Goal: Obtain resource: Obtain resource

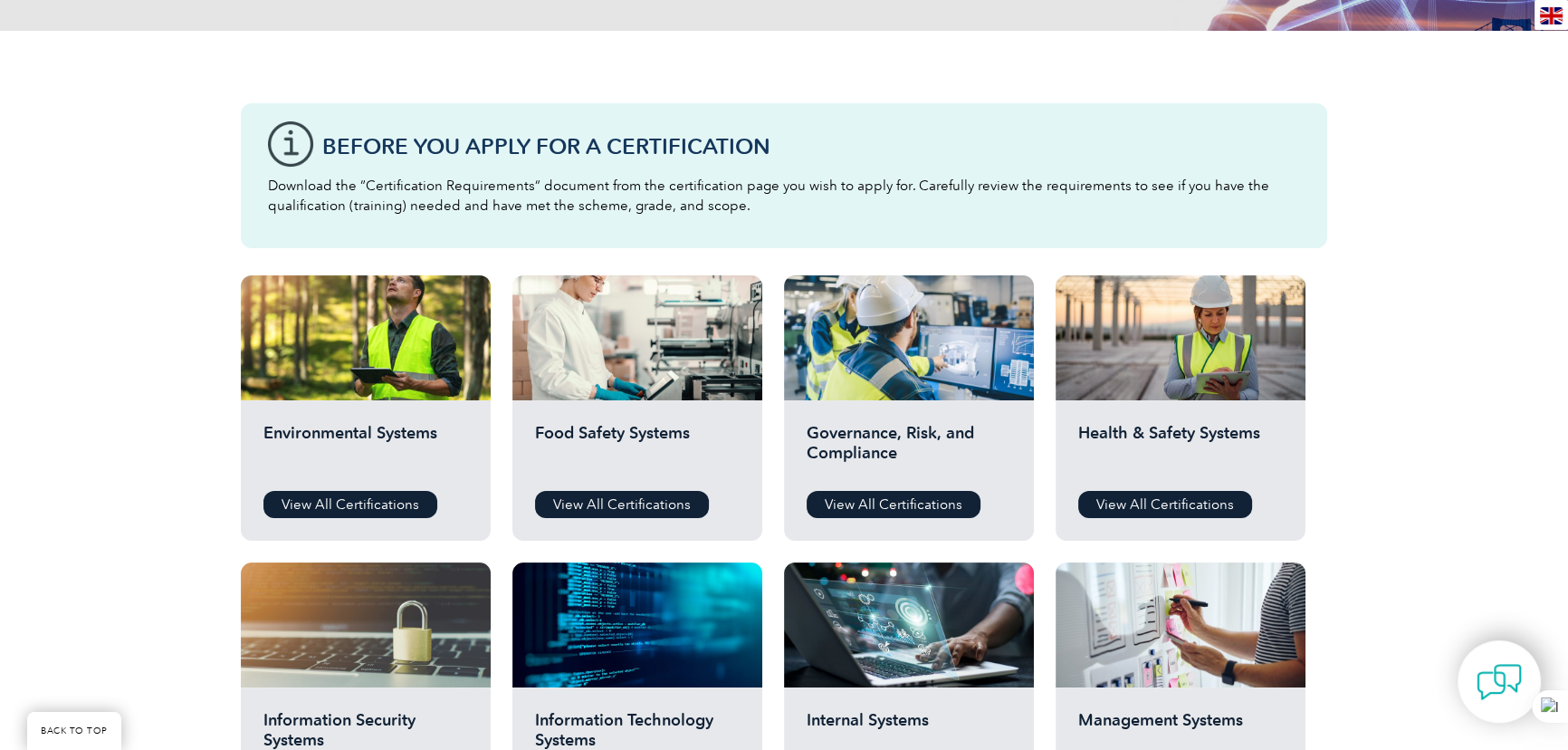
scroll to position [494, 0]
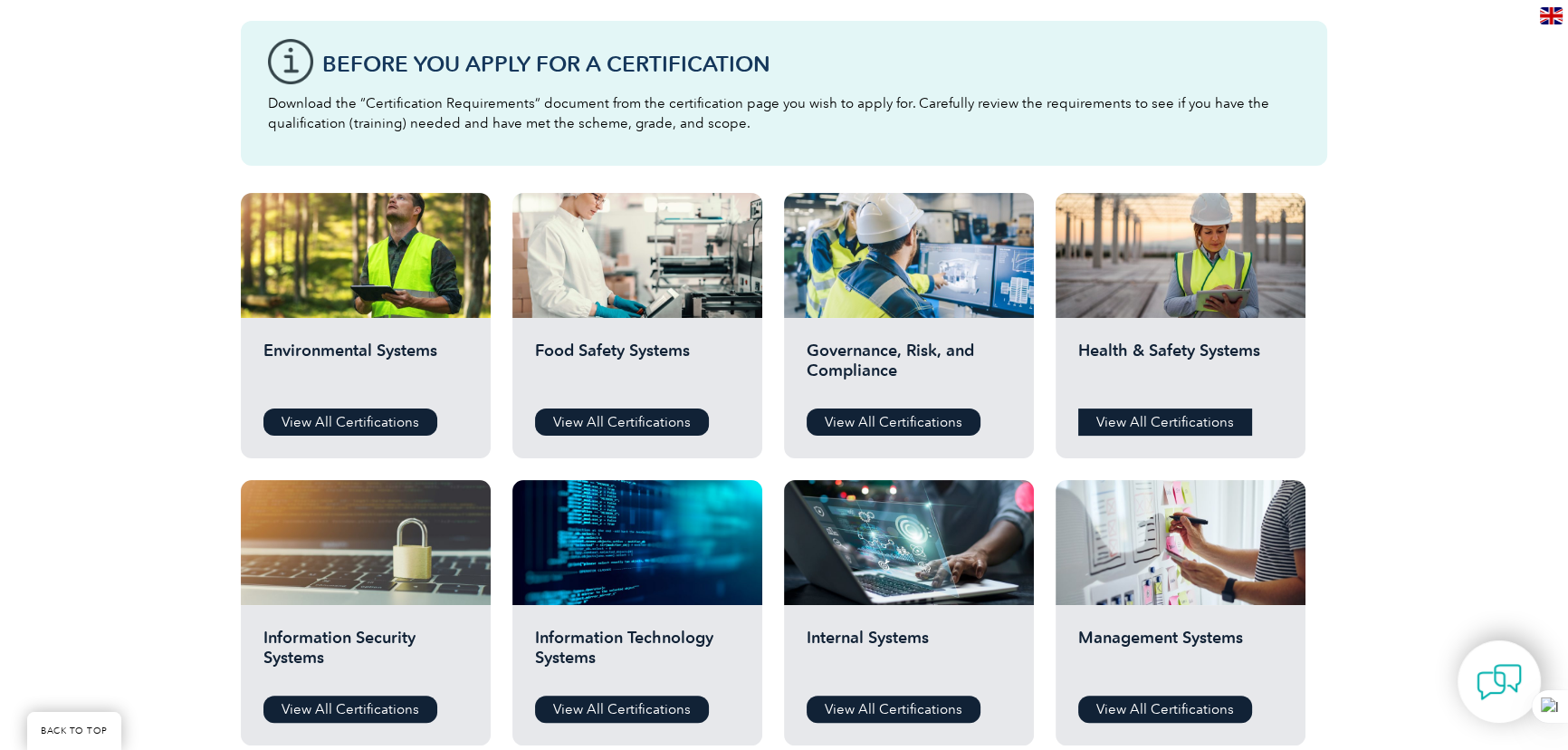
click at [1130, 418] on link "View All Certifications" at bounding box center [1165, 422] width 174 height 27
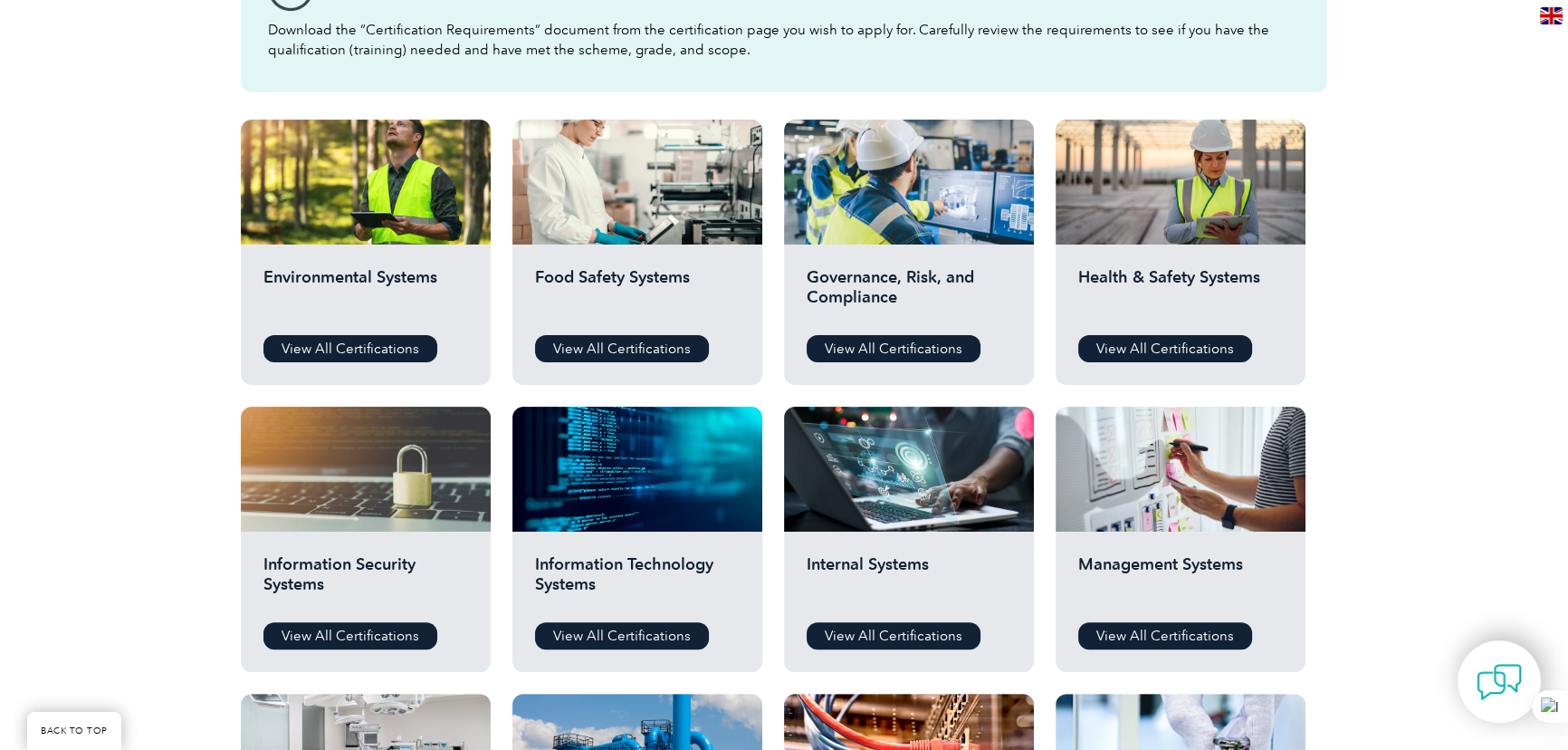
scroll to position [658, 0]
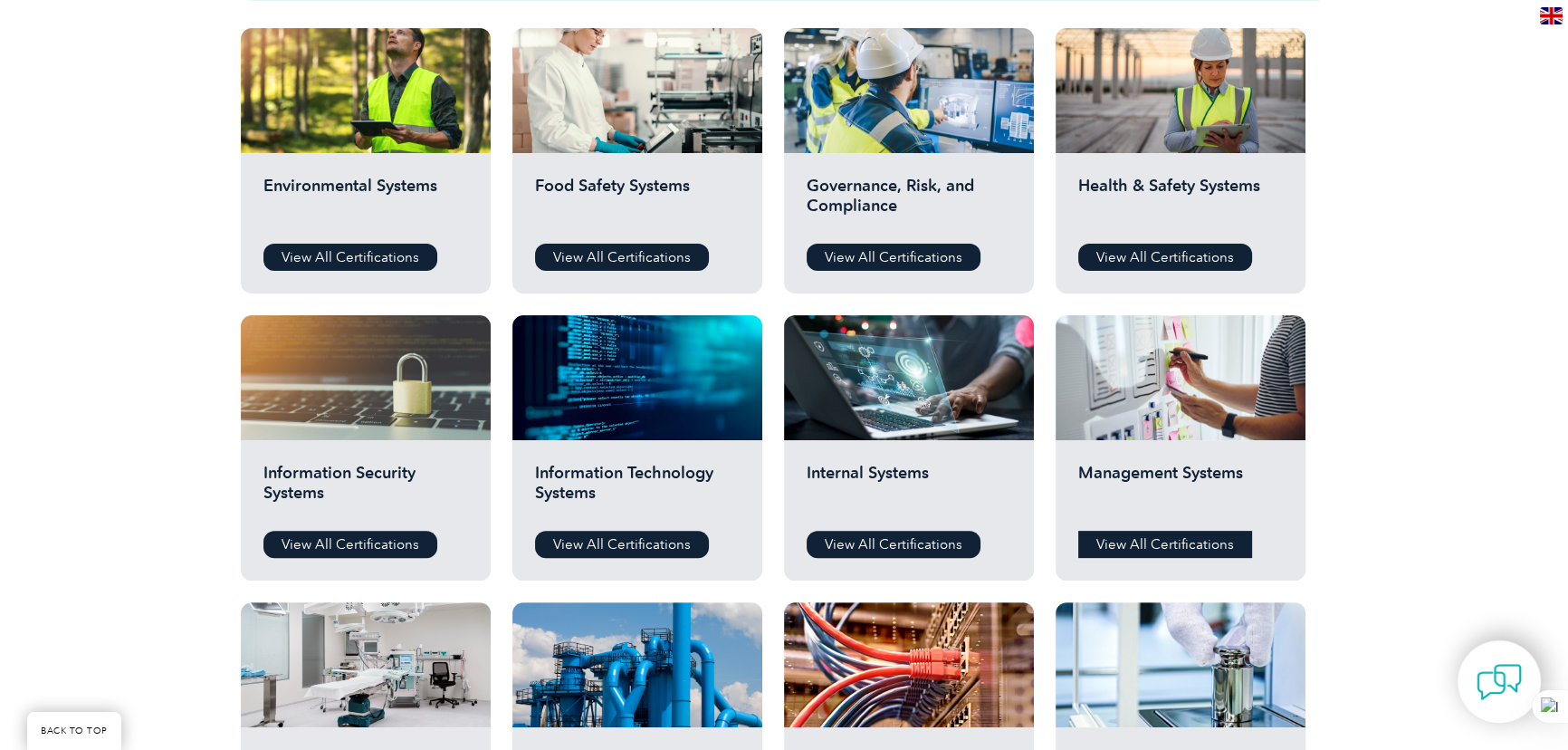
click at [1177, 541] on link "View All Certifications" at bounding box center [1165, 544] width 174 height 27
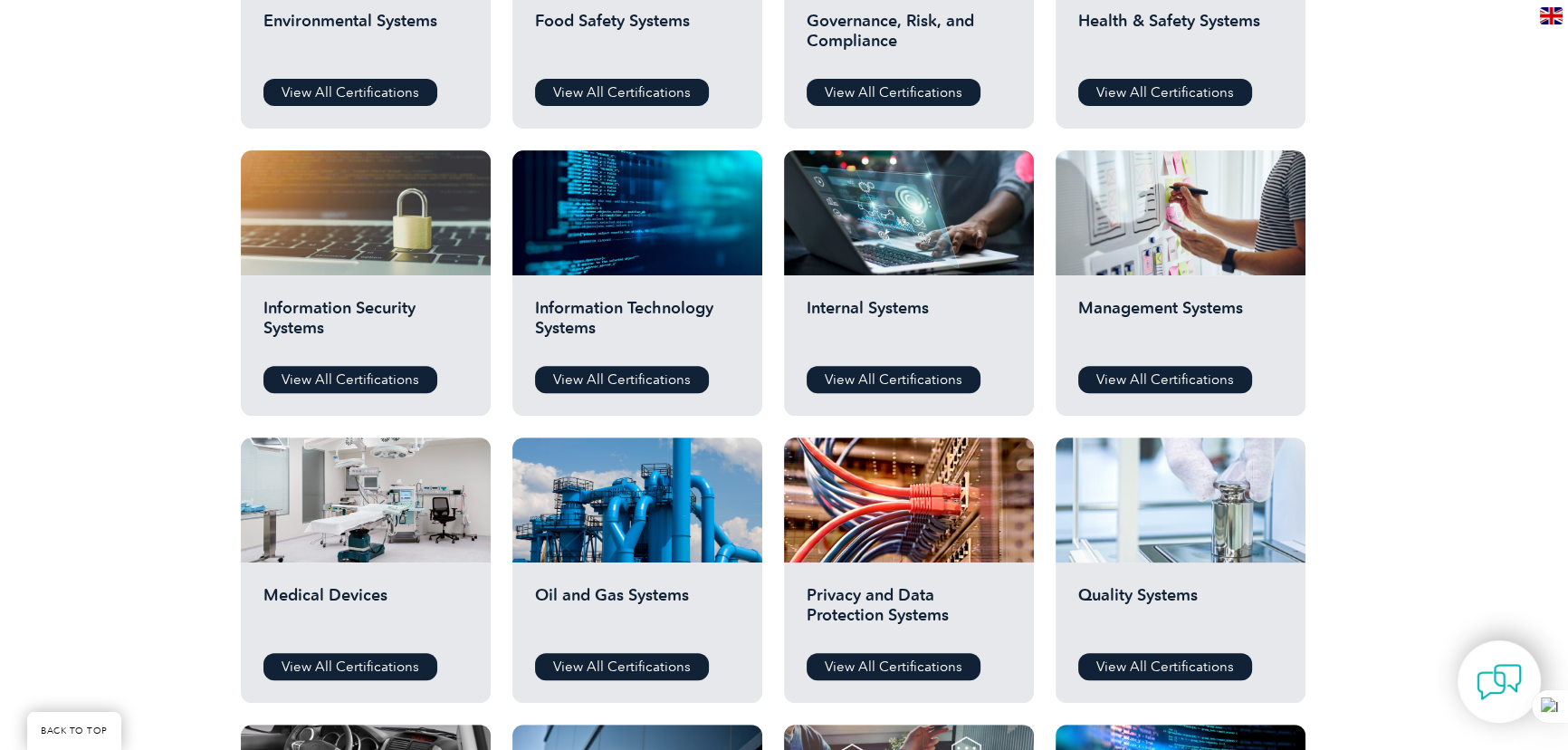
scroll to position [906, 0]
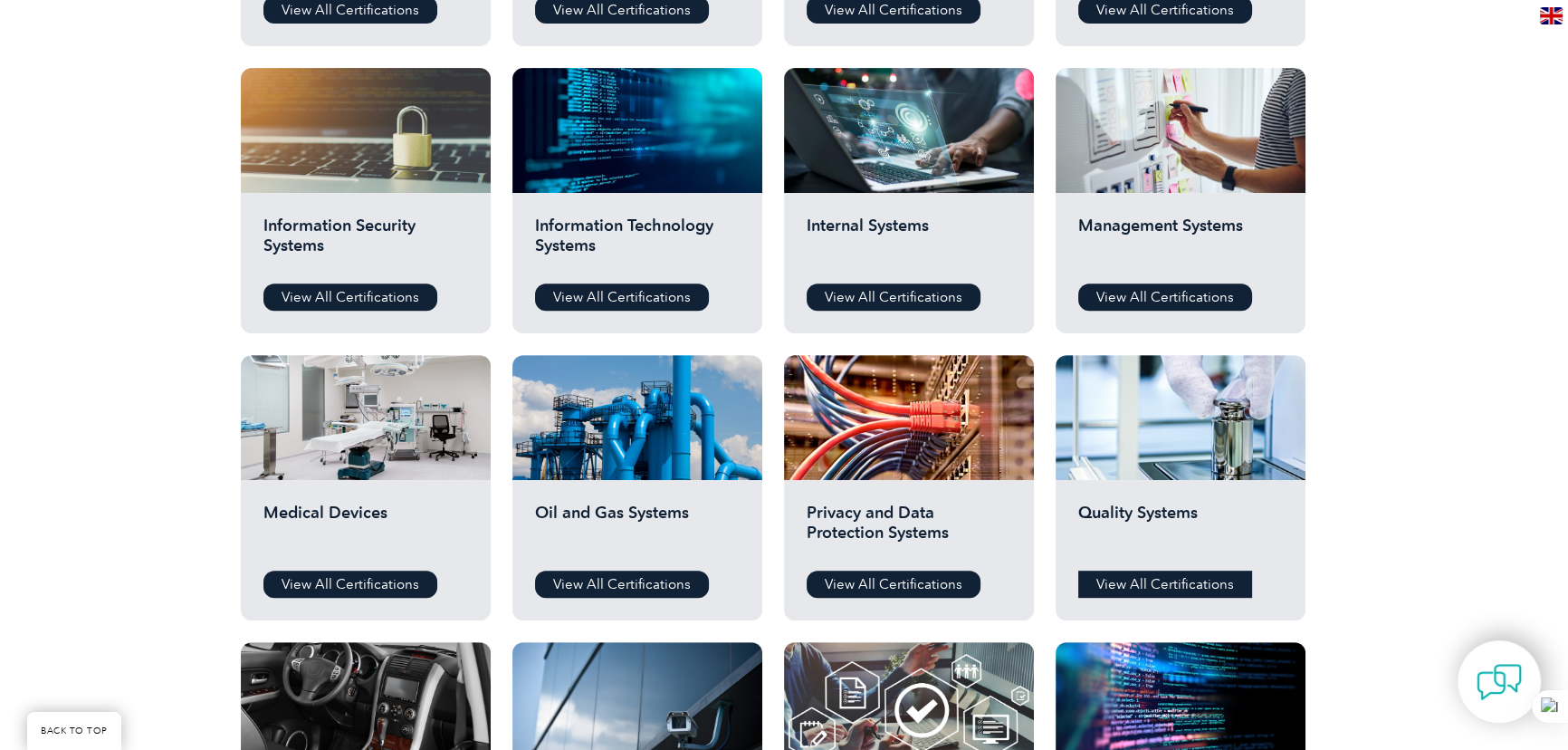
click at [1147, 584] on link "View All Certifications" at bounding box center [1165, 584] width 174 height 27
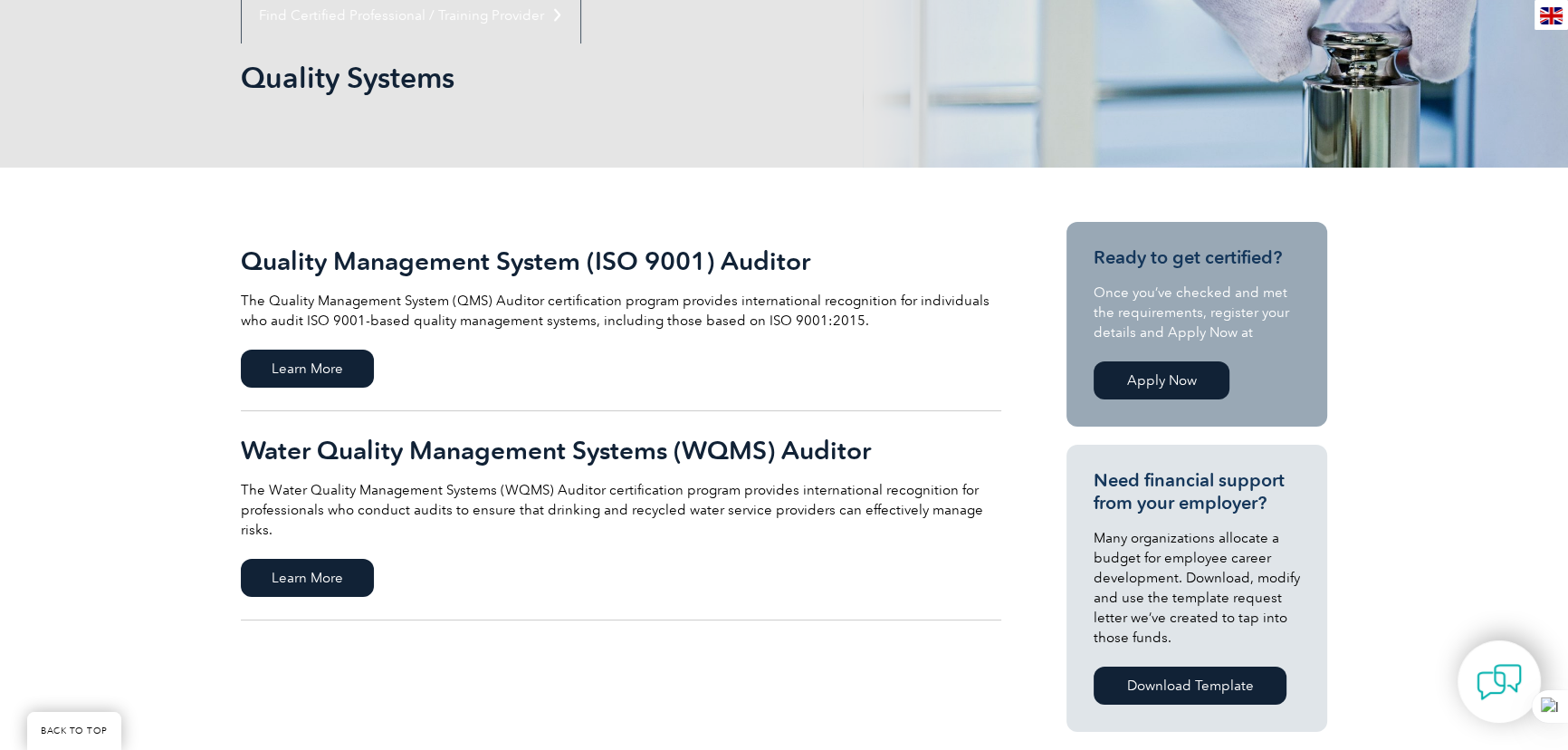
scroll to position [247, 0]
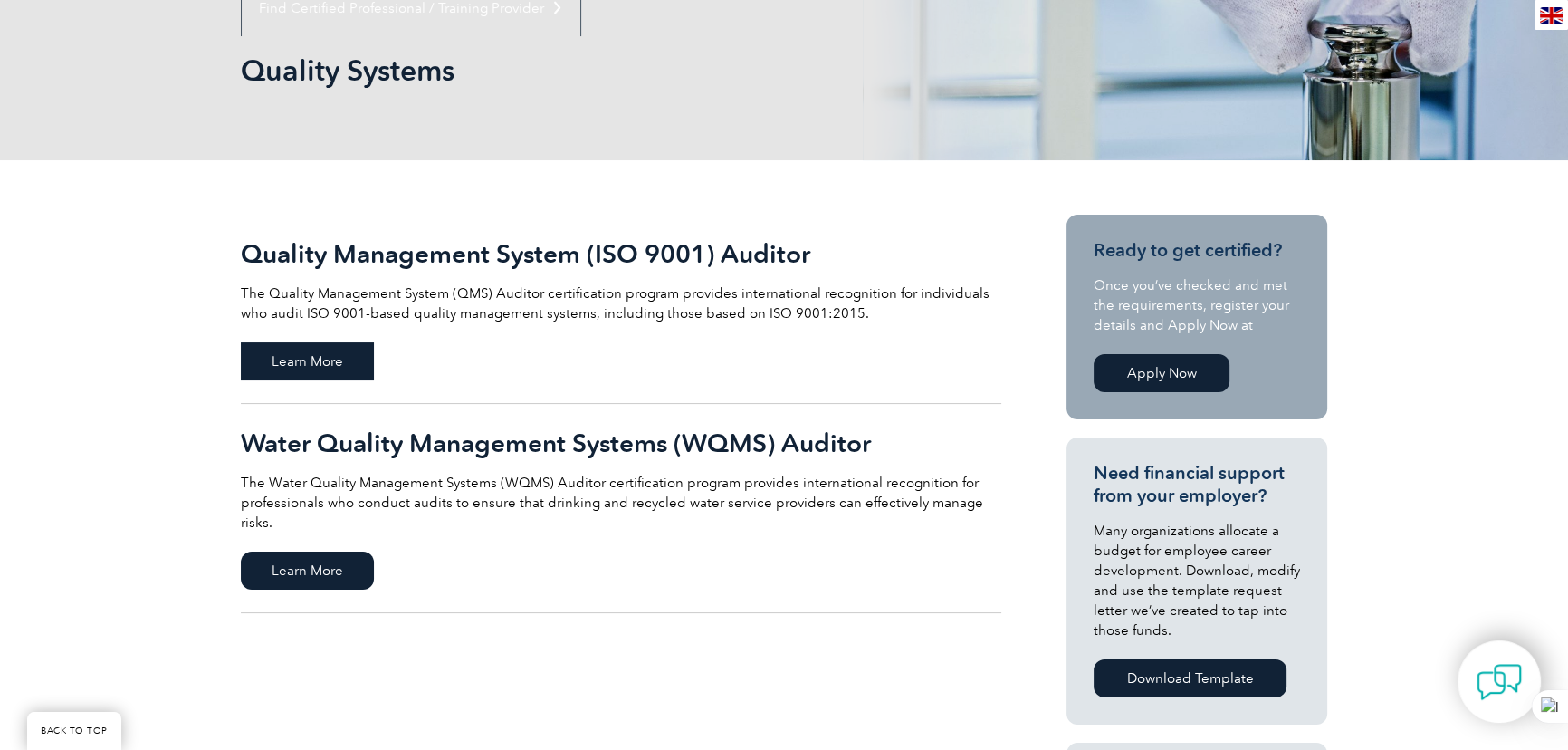
click at [319, 363] on span "Learn More" at bounding box center [307, 362] width 133 height 38
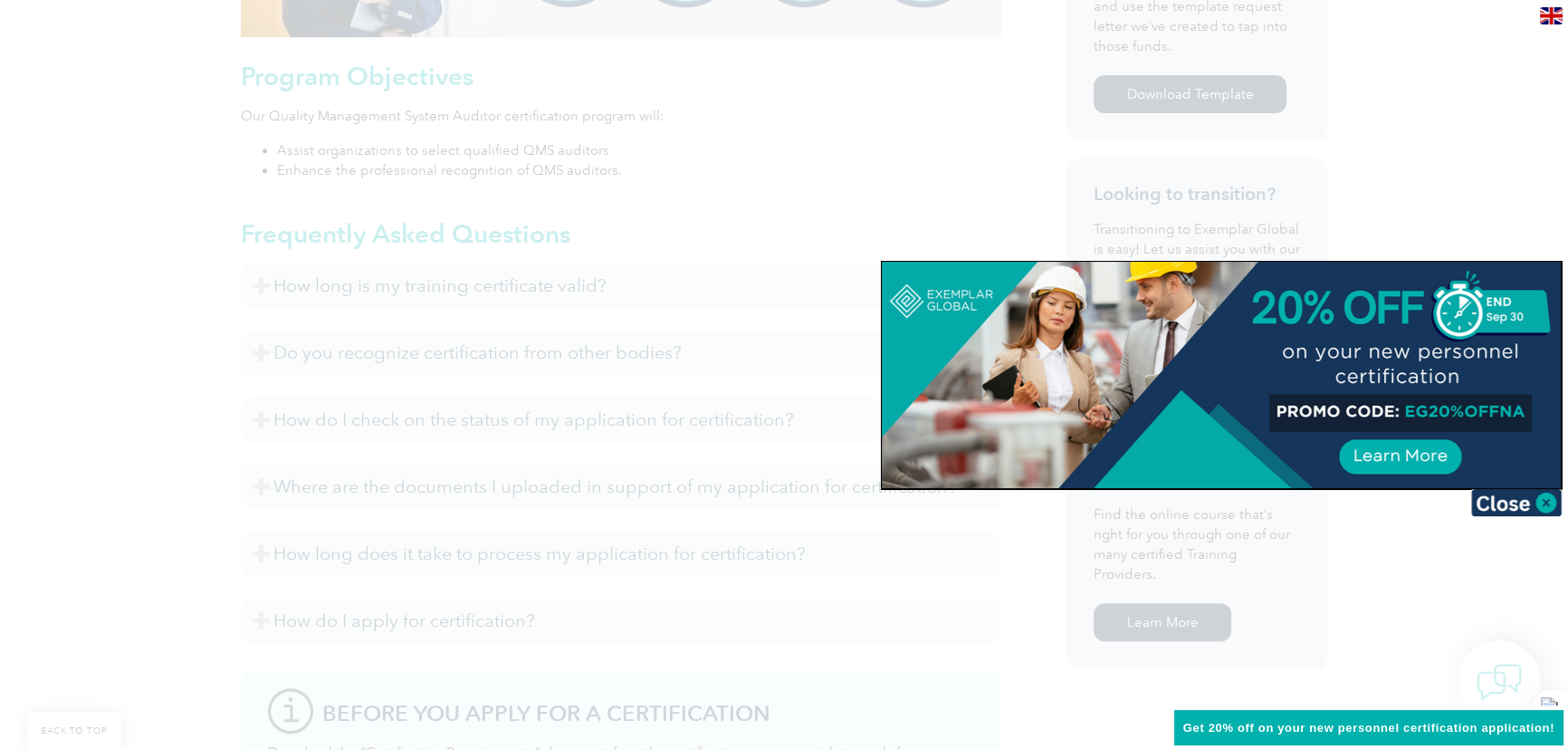
scroll to position [987, 0]
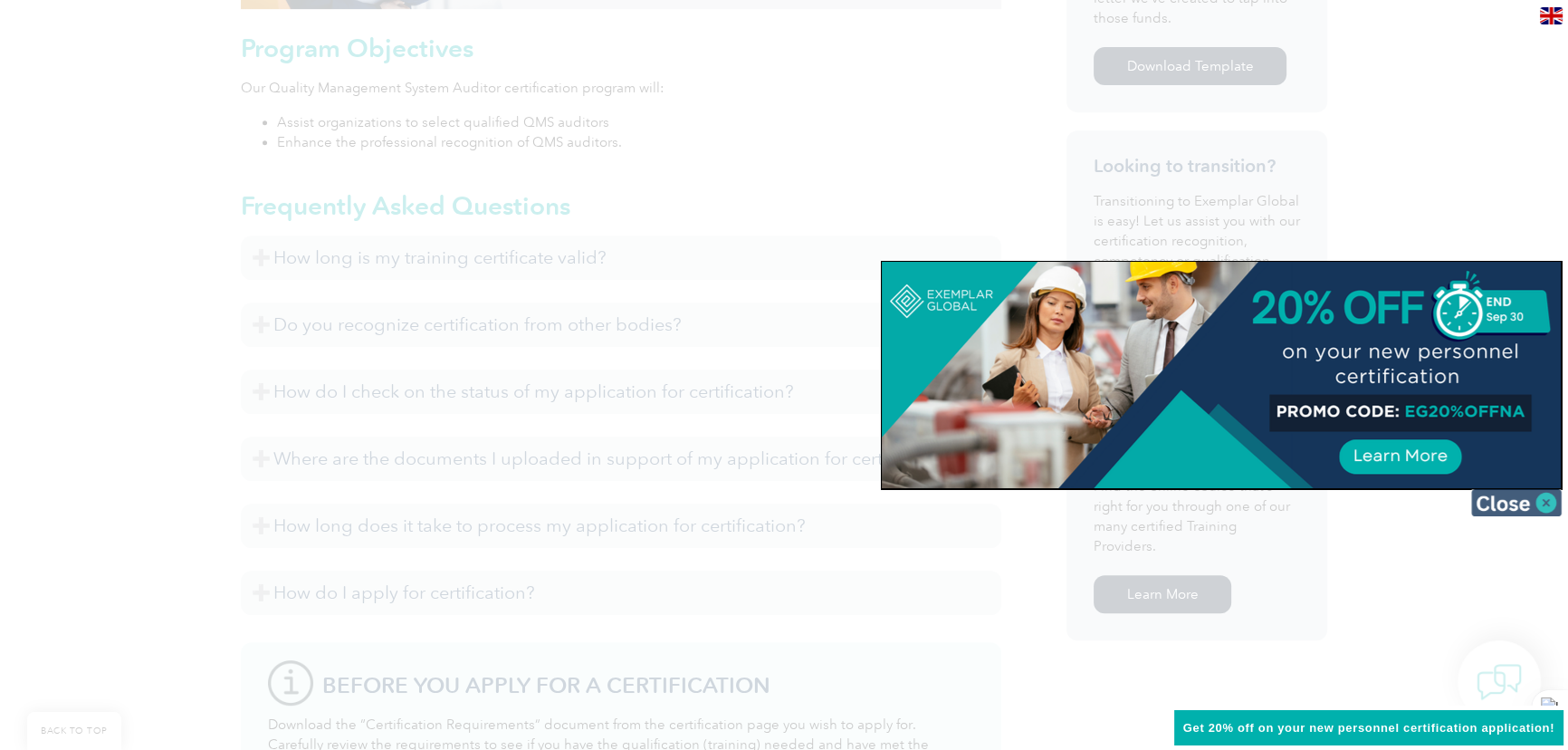
click at [1545, 501] on img at bounding box center [1516, 503] width 91 height 27
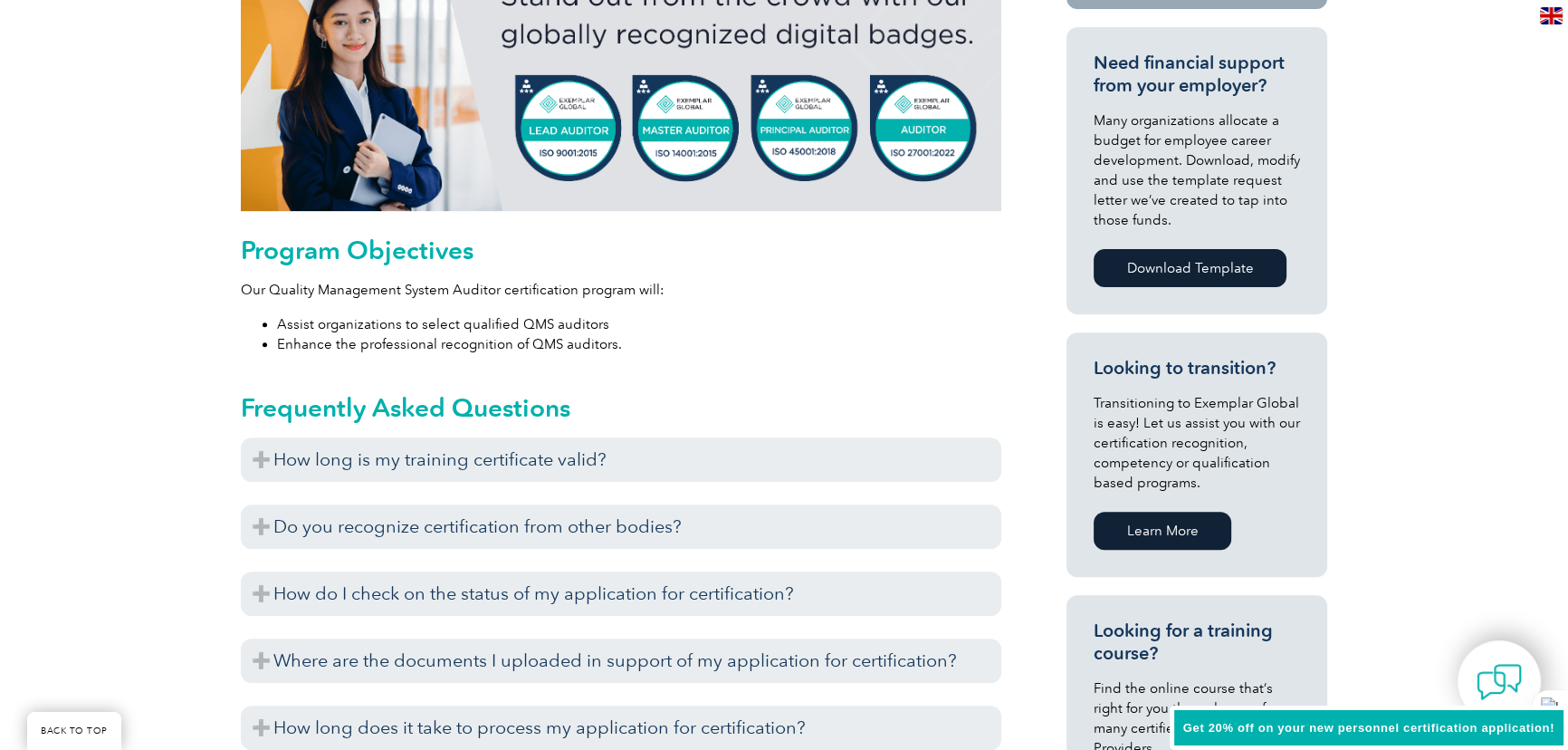
scroll to position [658, 0]
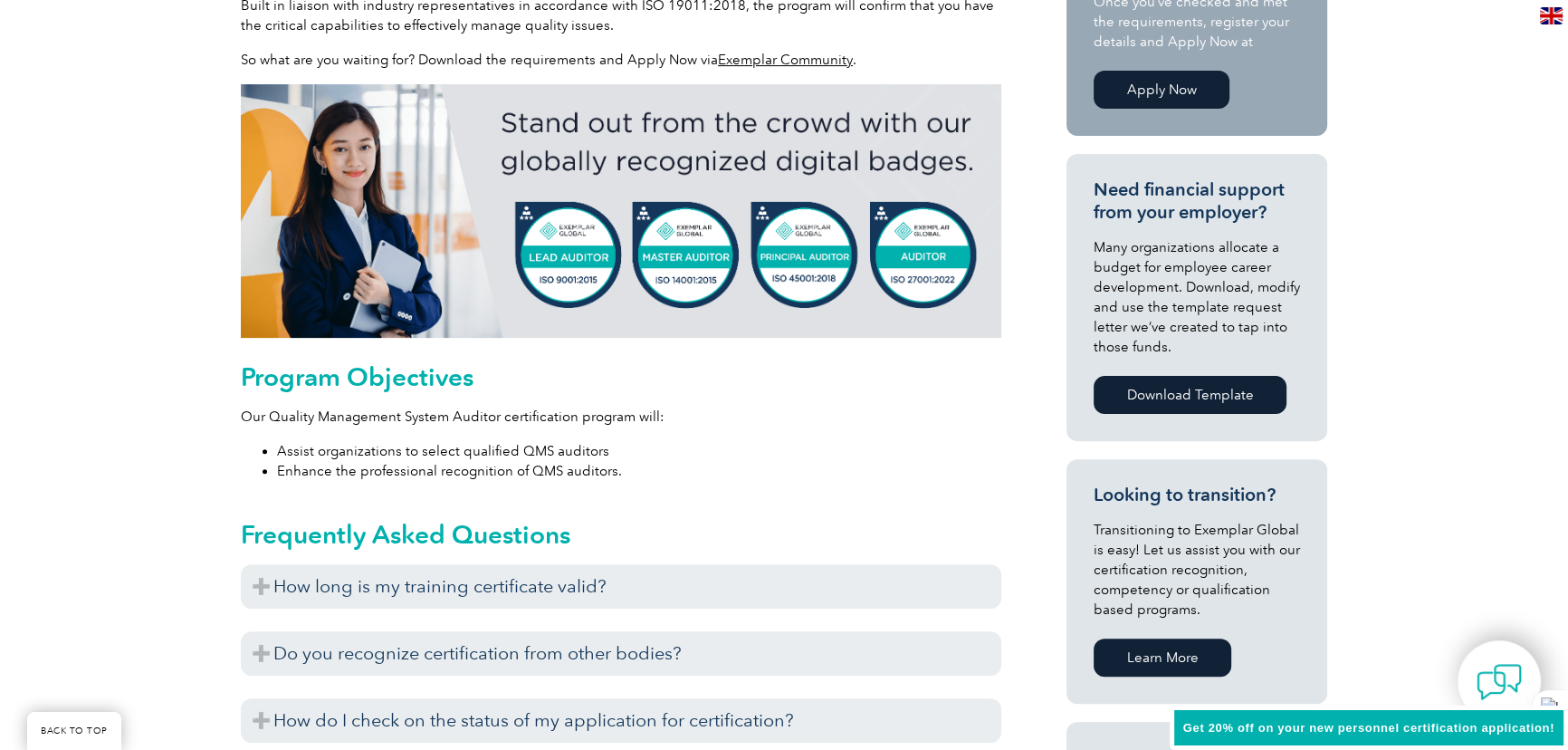
click at [1552, 11] on img at bounding box center [1551, 16] width 23 height 17
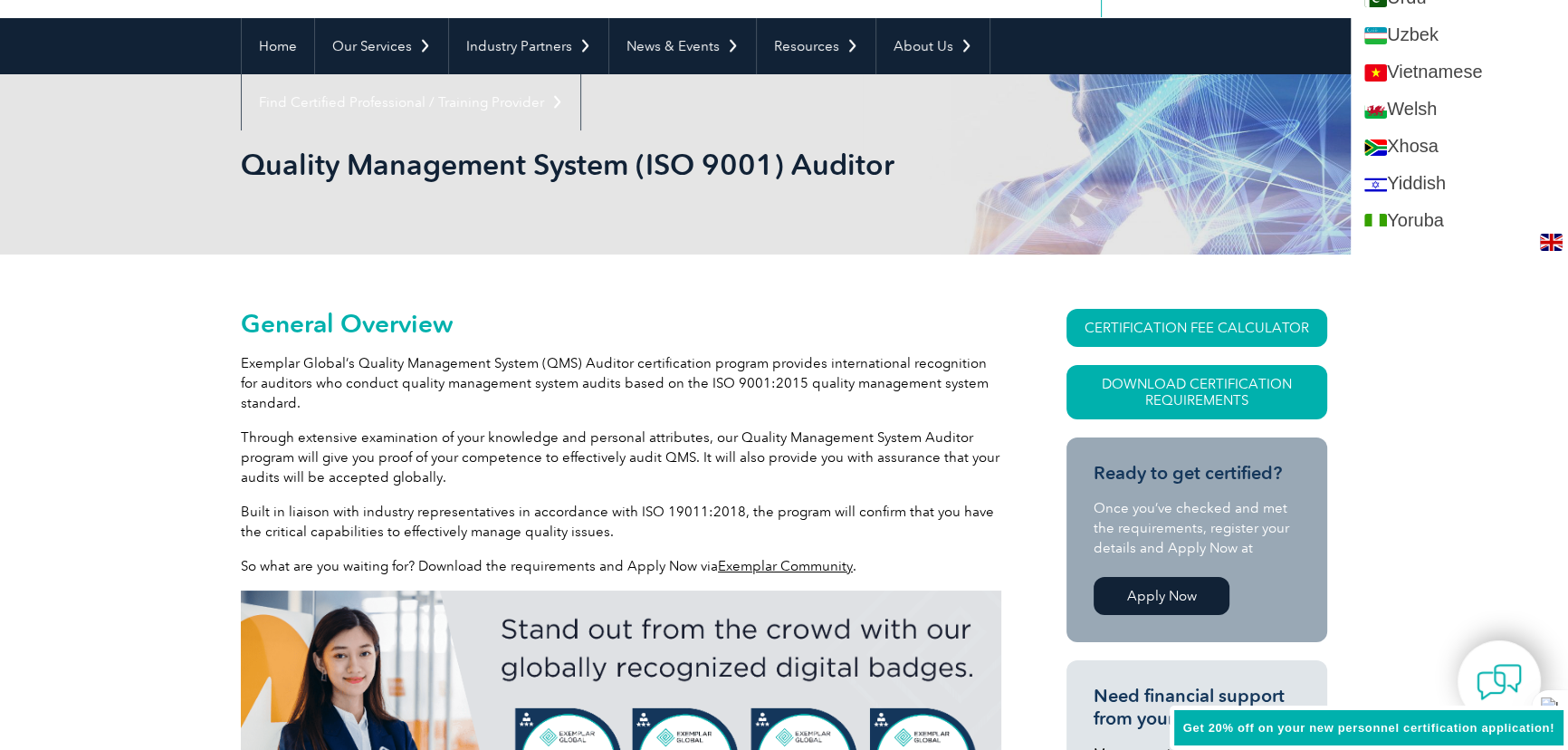
scroll to position [164, 0]
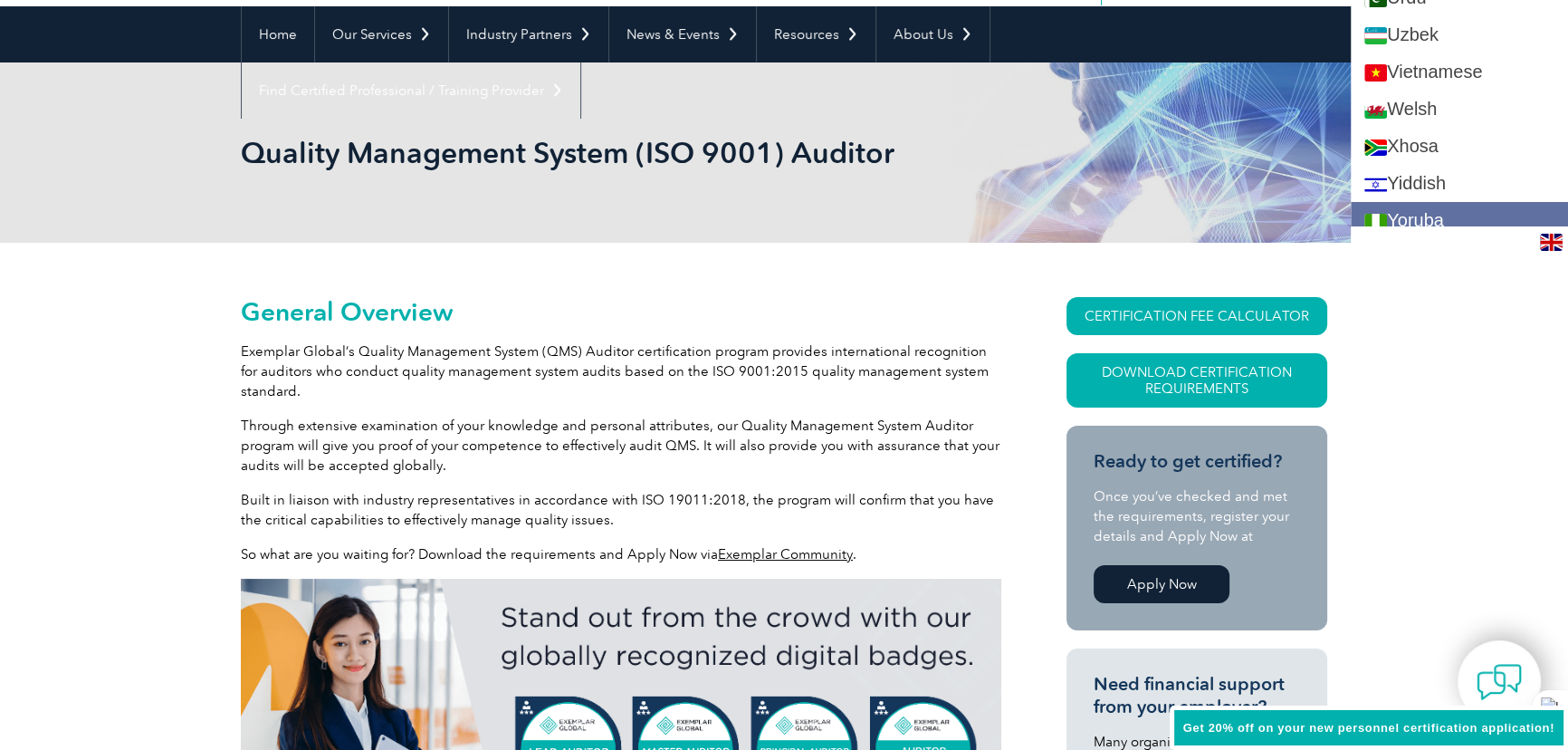
drag, startPoint x: 1565, startPoint y: 215, endPoint x: 1559, endPoint y: 188, distance: 27.7
click at [1559, 188] on html "BACK TO TOP Leading the way to excellence Search Login to the Community ▼ Home …" at bounding box center [784, 211] width 1568 height 750
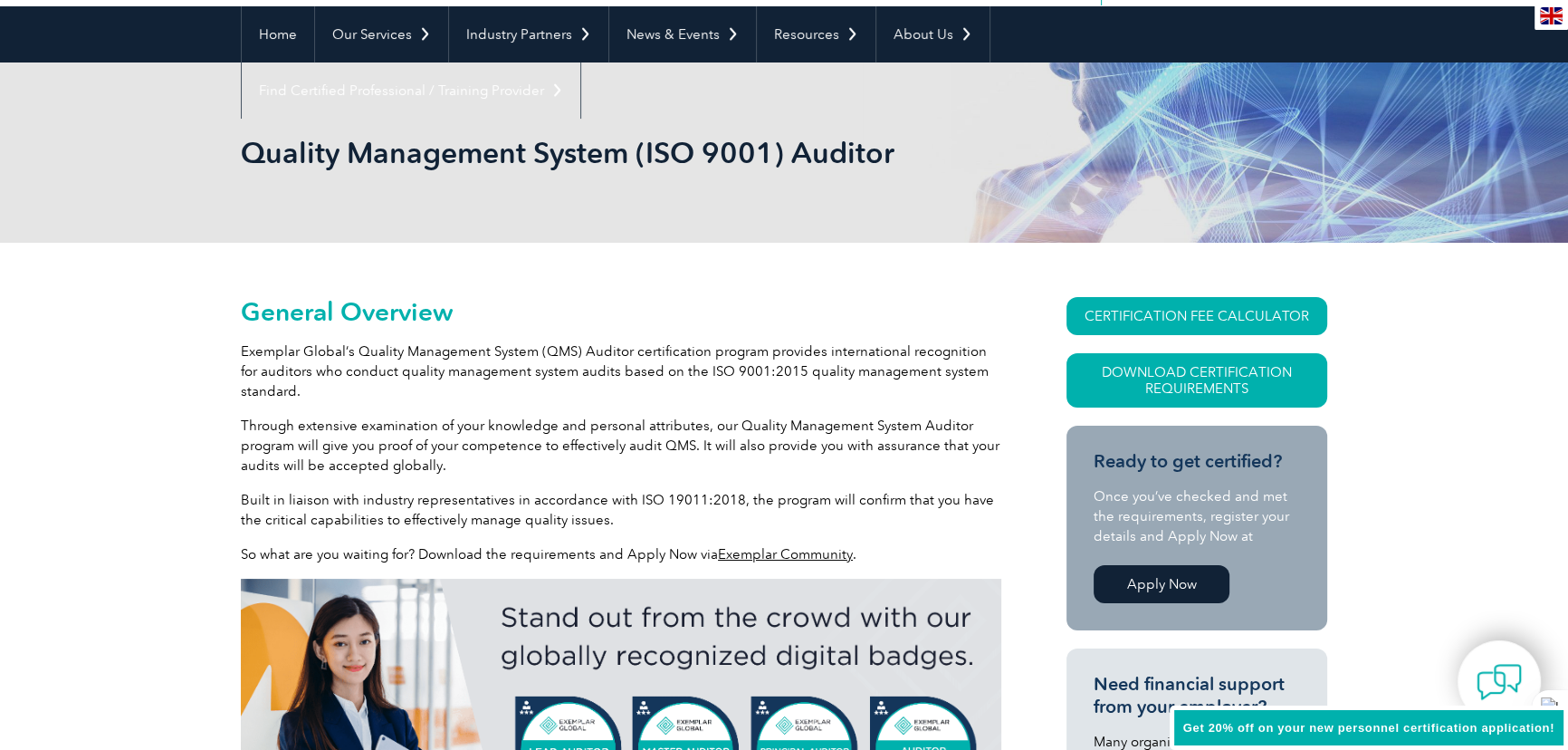
click at [1554, 17] on img at bounding box center [1551, 16] width 23 height 17
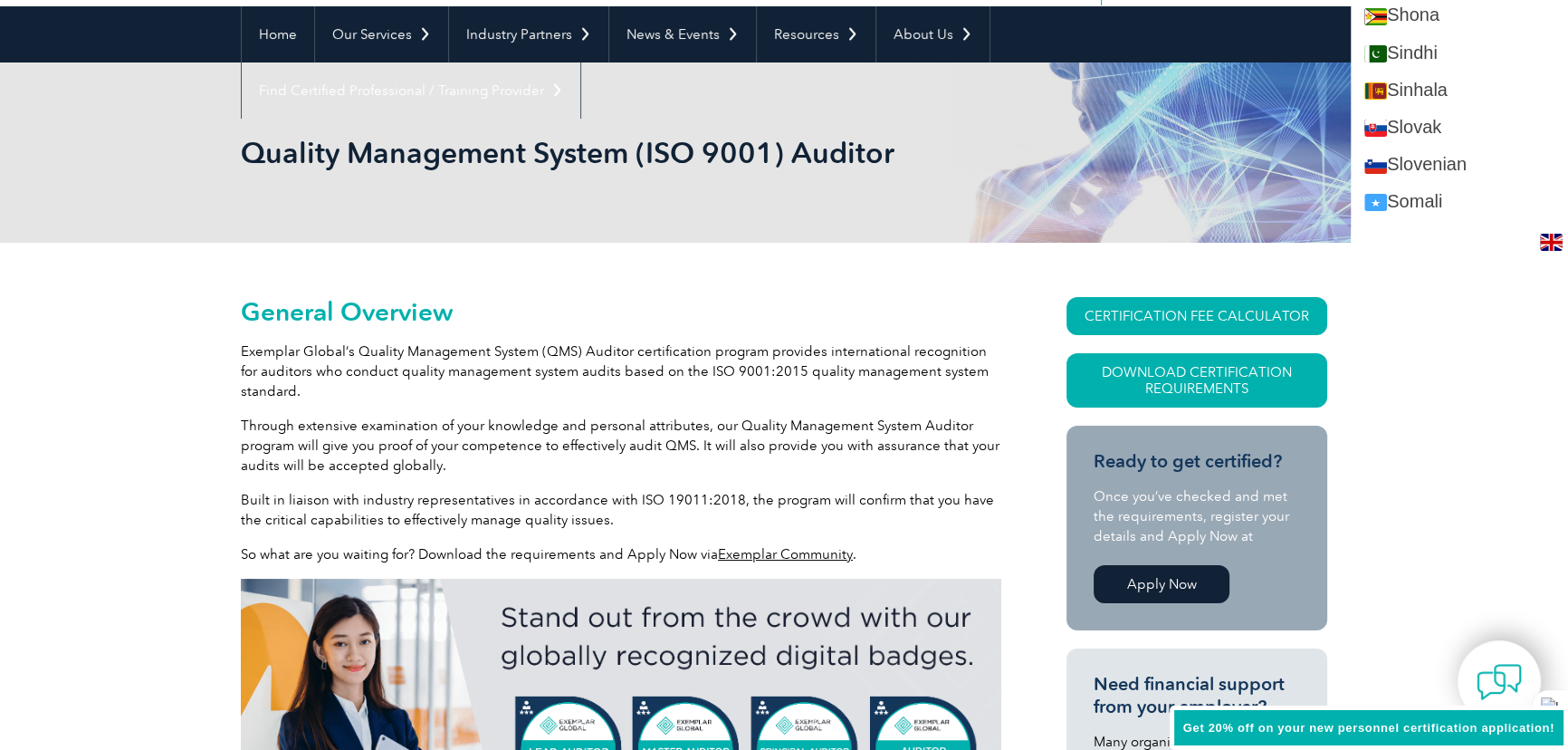
scroll to position [3026, 0]
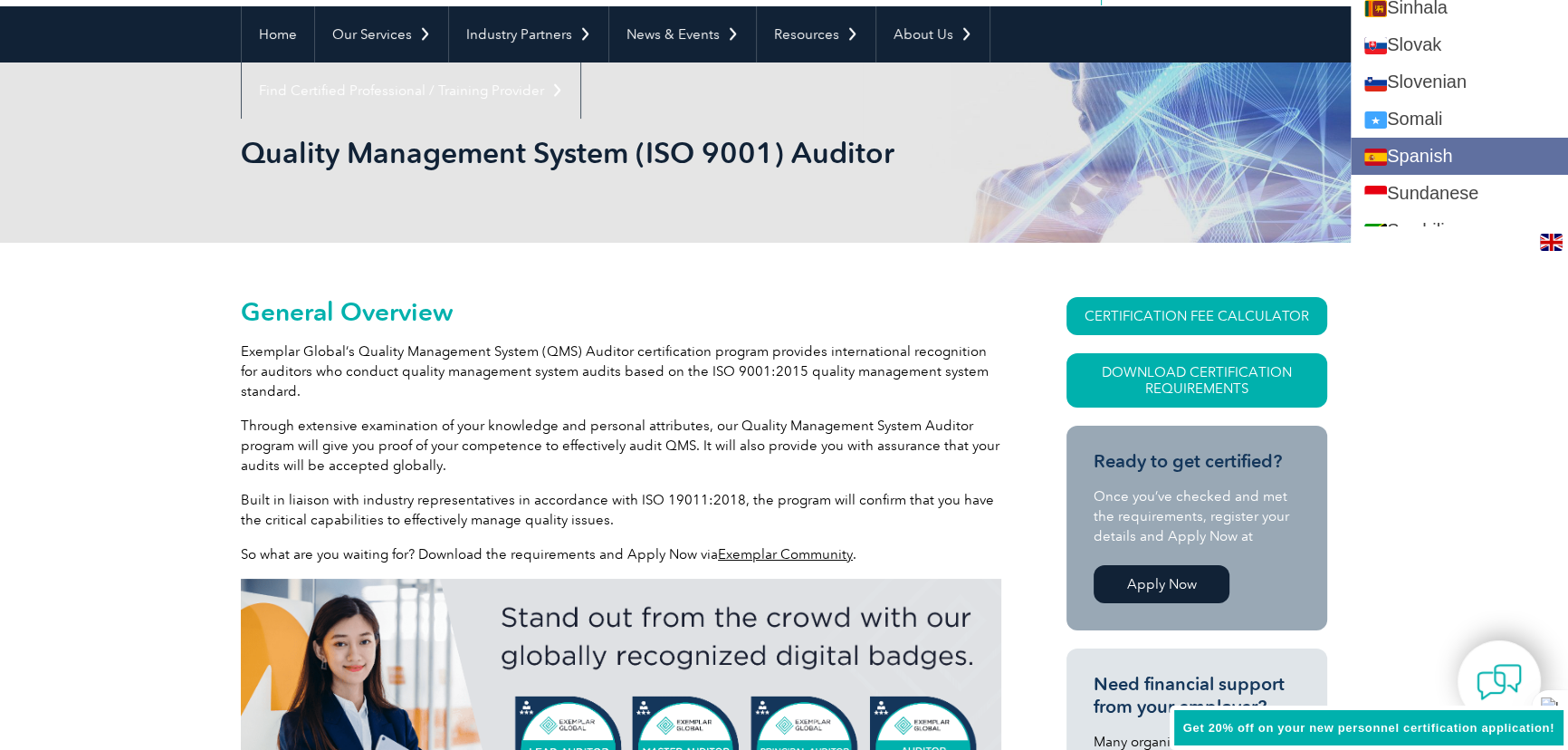
click at [1456, 138] on link "Spanish" at bounding box center [1459, 156] width 217 height 37
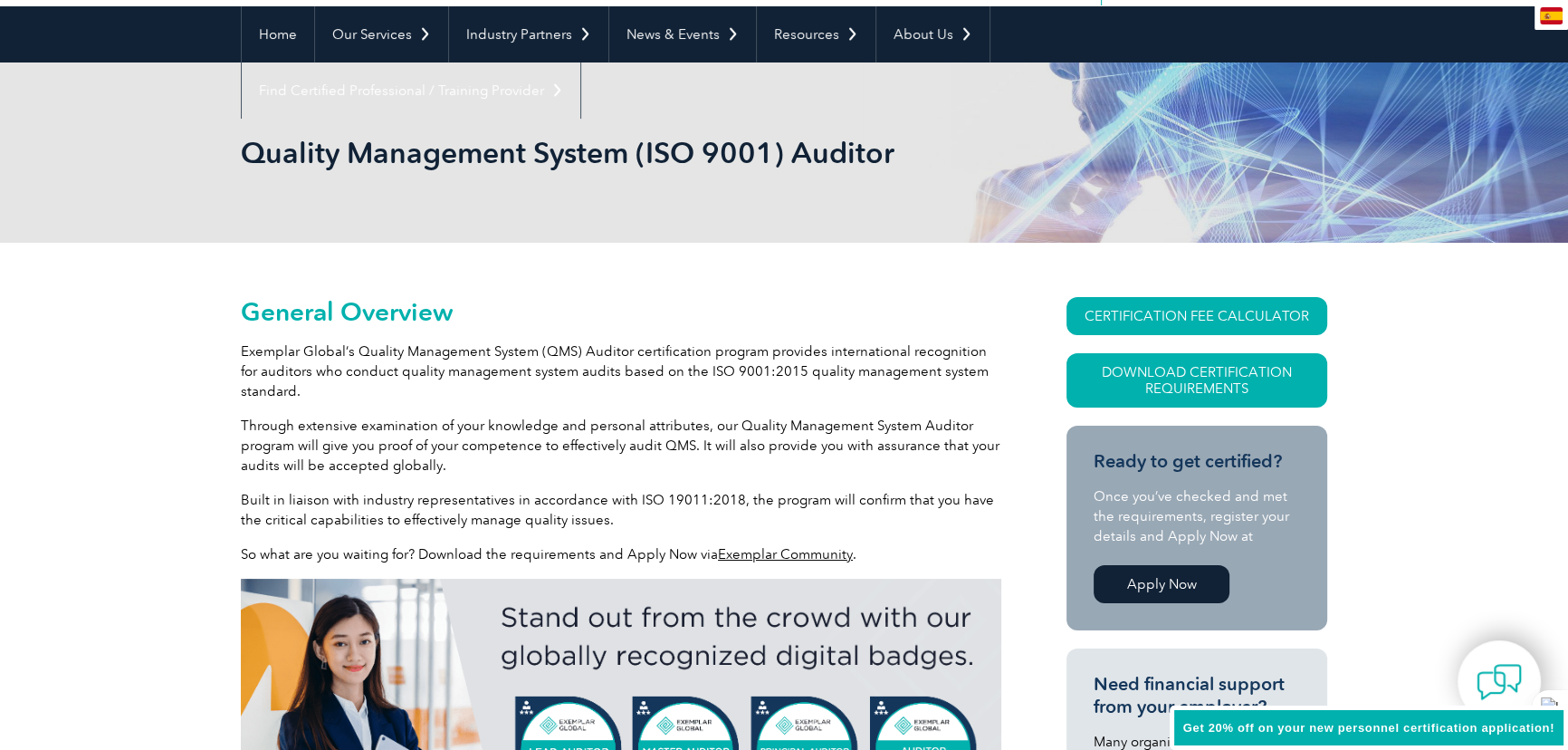
scroll to position [0, 0]
type input "Buscar"
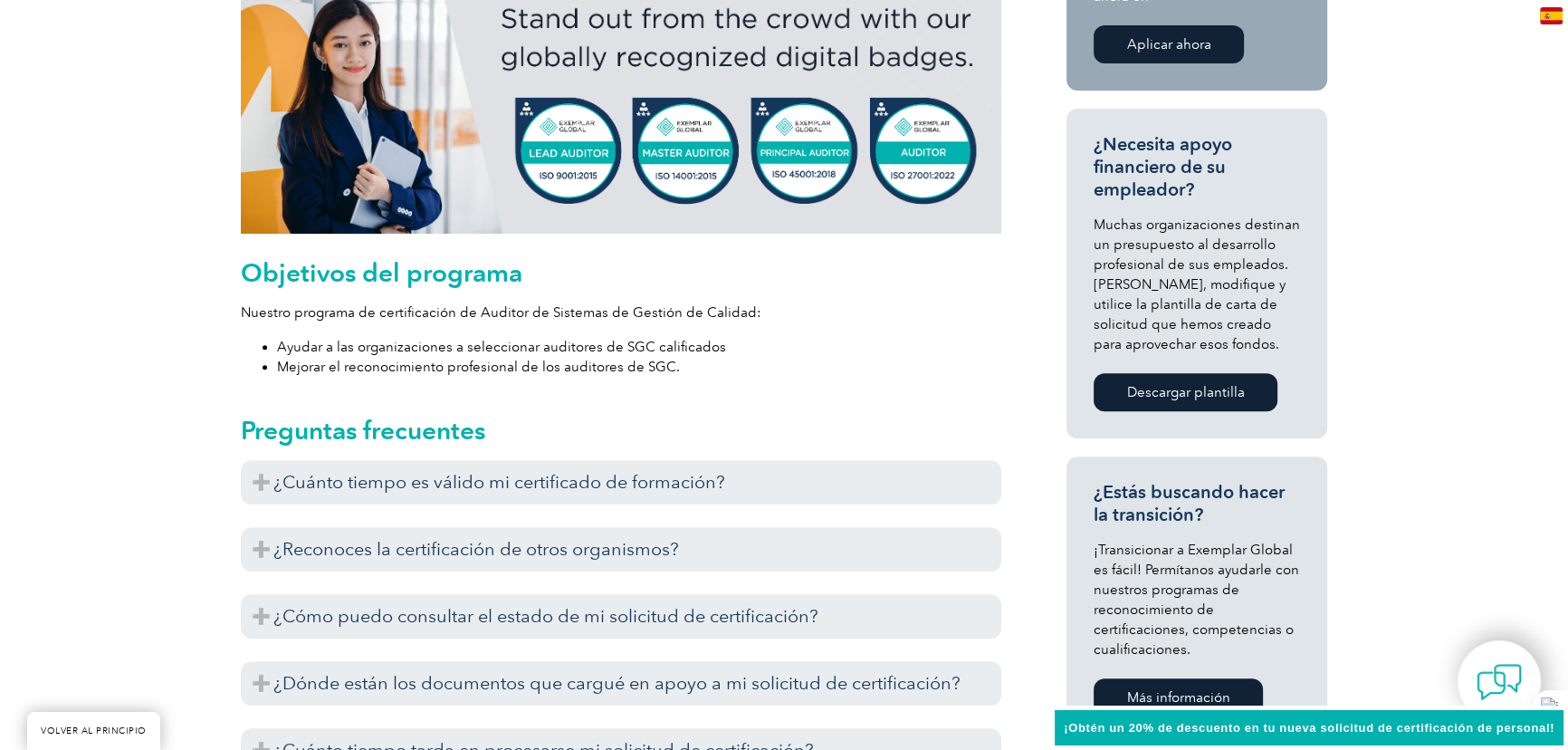
scroll to position [906, 0]
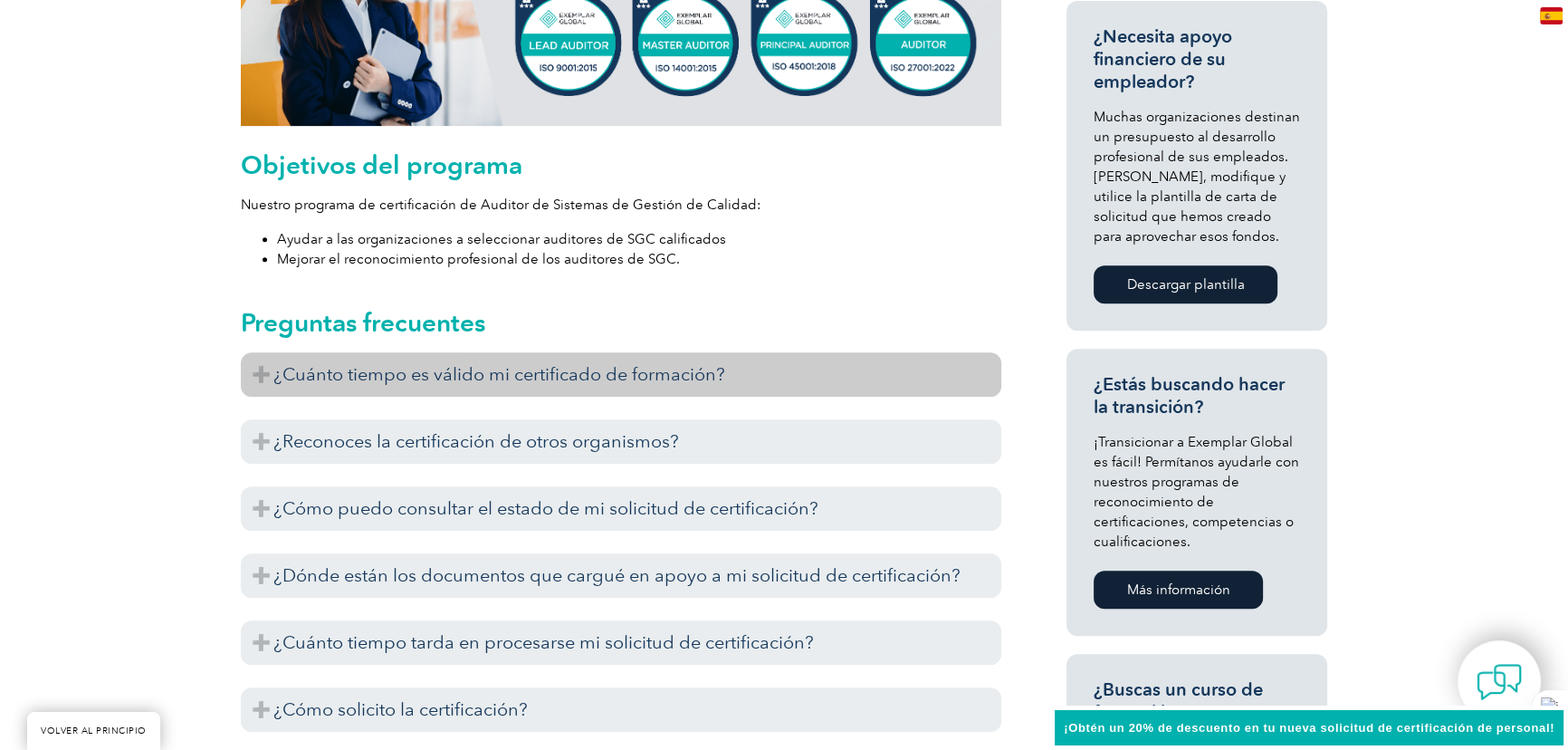
click at [261, 374] on h3 "¿Cuánto tiempo es válido mi certificado de formación?" at bounding box center [621, 374] width 761 height 44
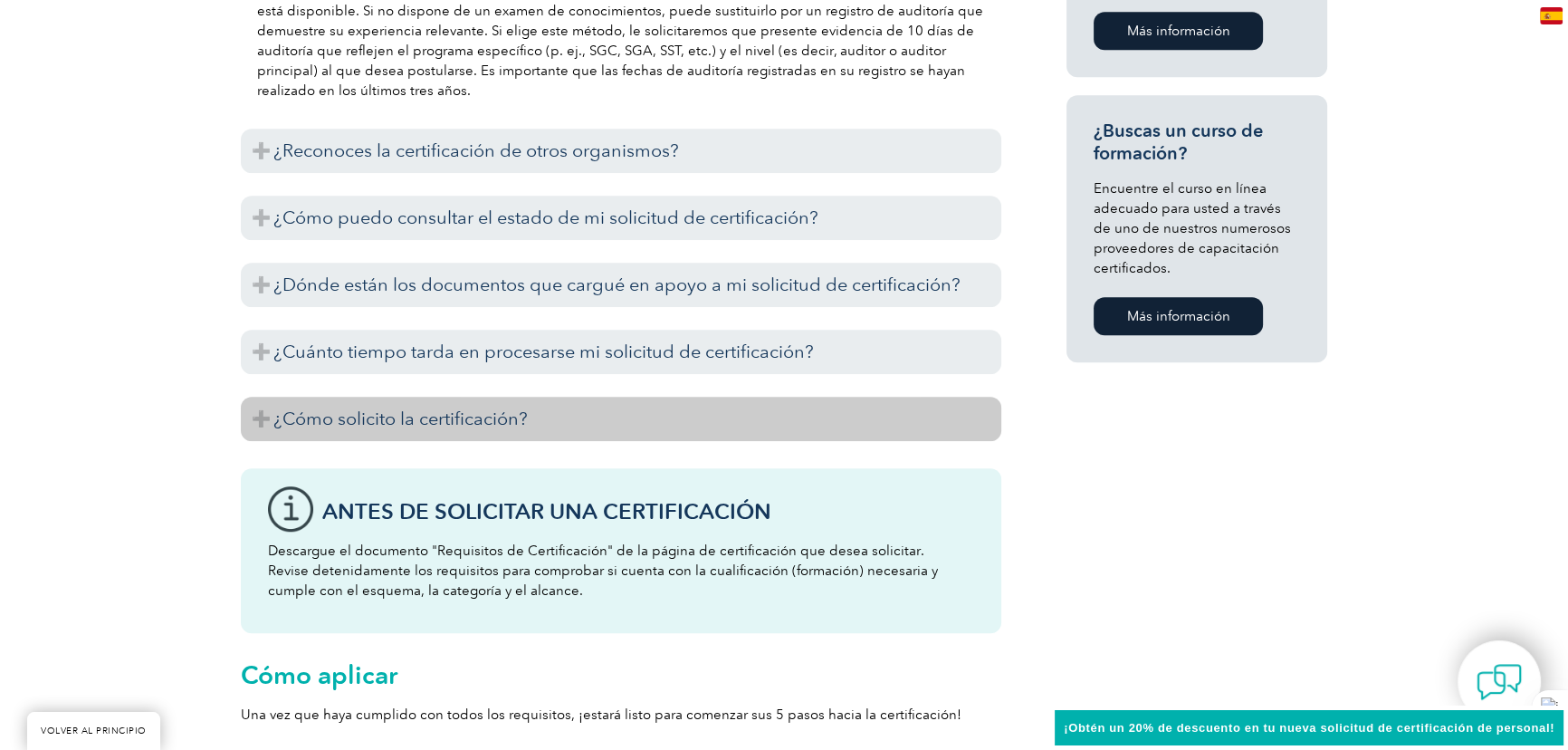
scroll to position [1482, 0]
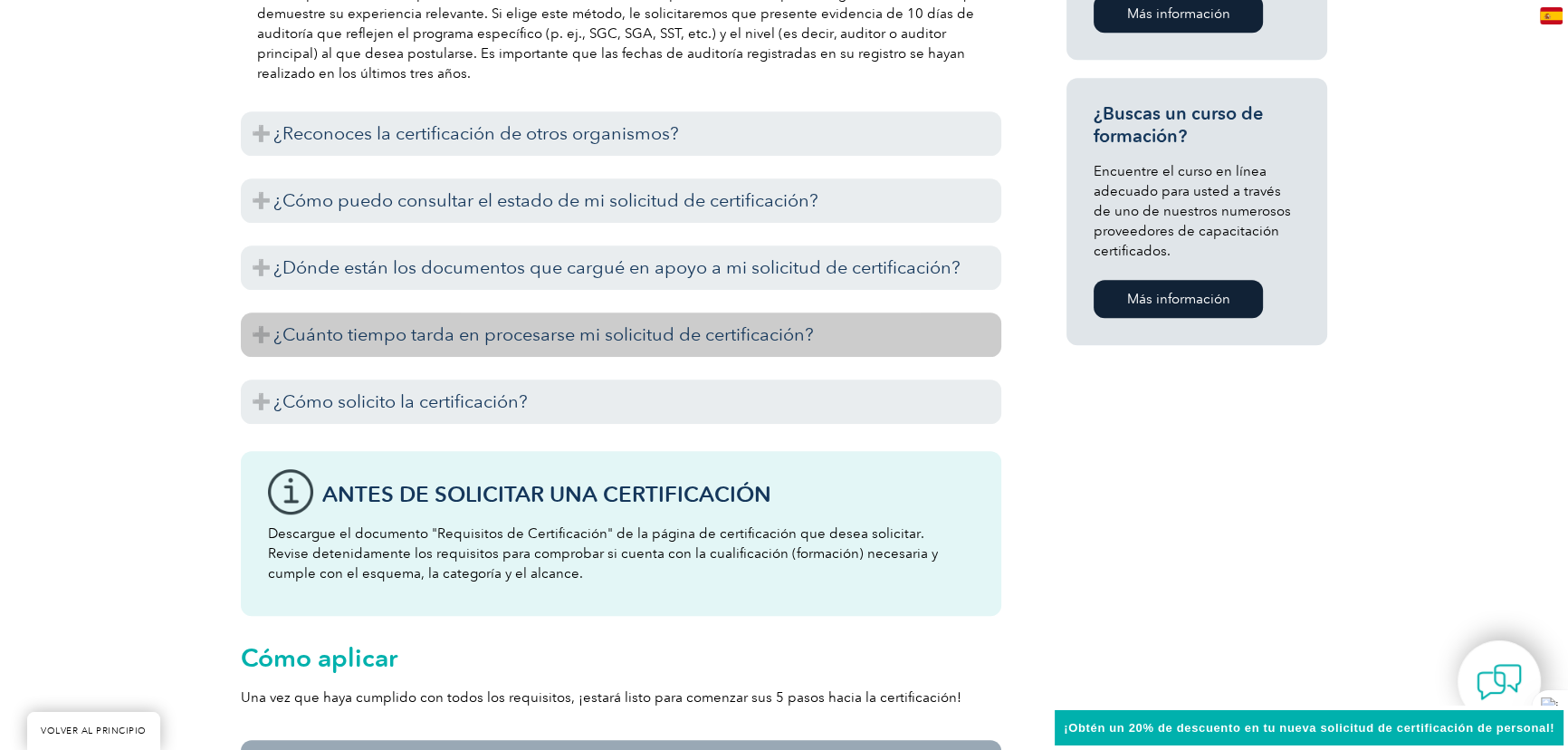
click at [255, 334] on h3 "¿Cuánto tiempo tarda en procesarse mi solicitud de certificación?" at bounding box center [621, 334] width 761 height 44
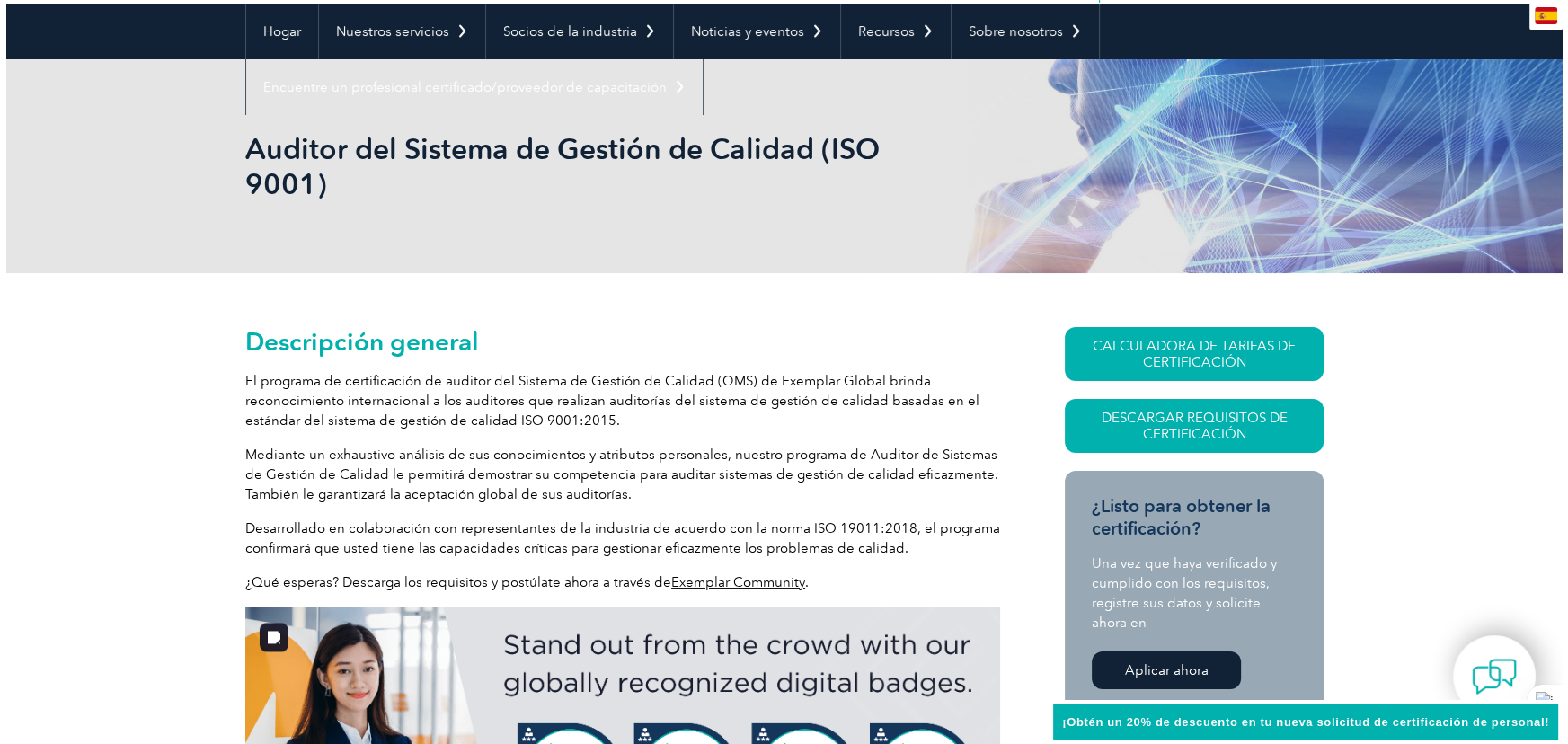
scroll to position [163, 0]
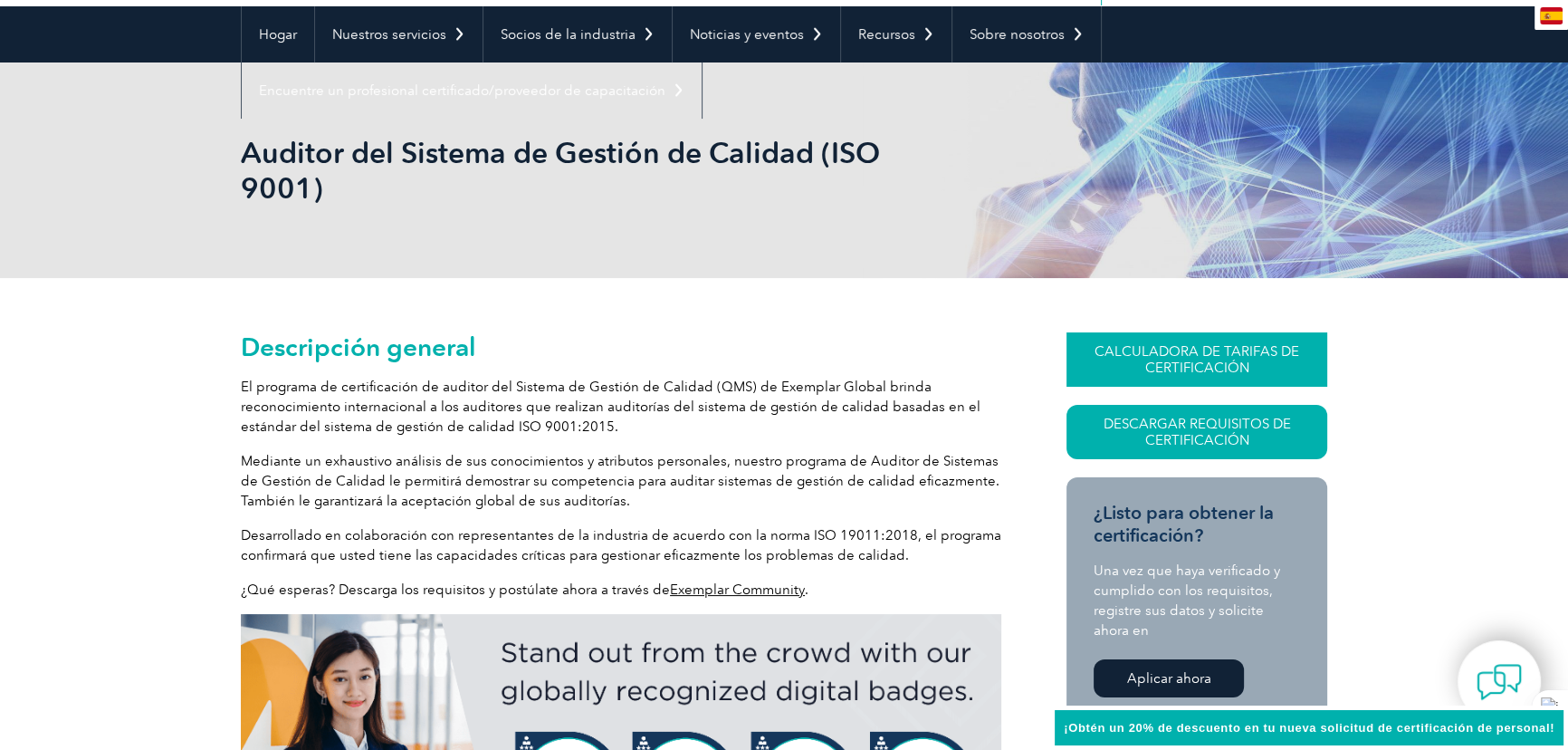
click at [1191, 354] on font "CALCULADORA DE TARIFAS DE CERTIFICACIÓN" at bounding box center [1196, 359] width 205 height 33
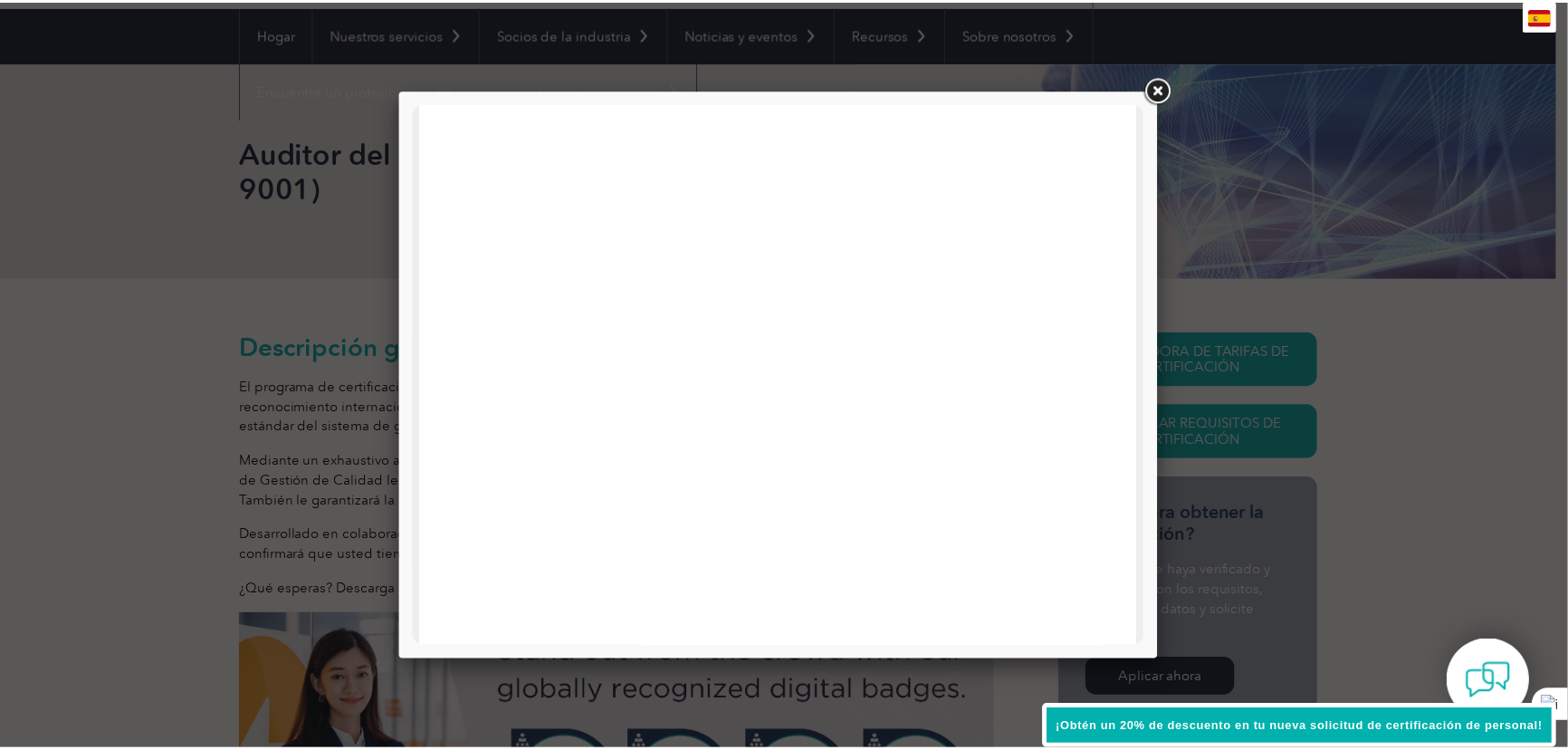
scroll to position [0, 0]
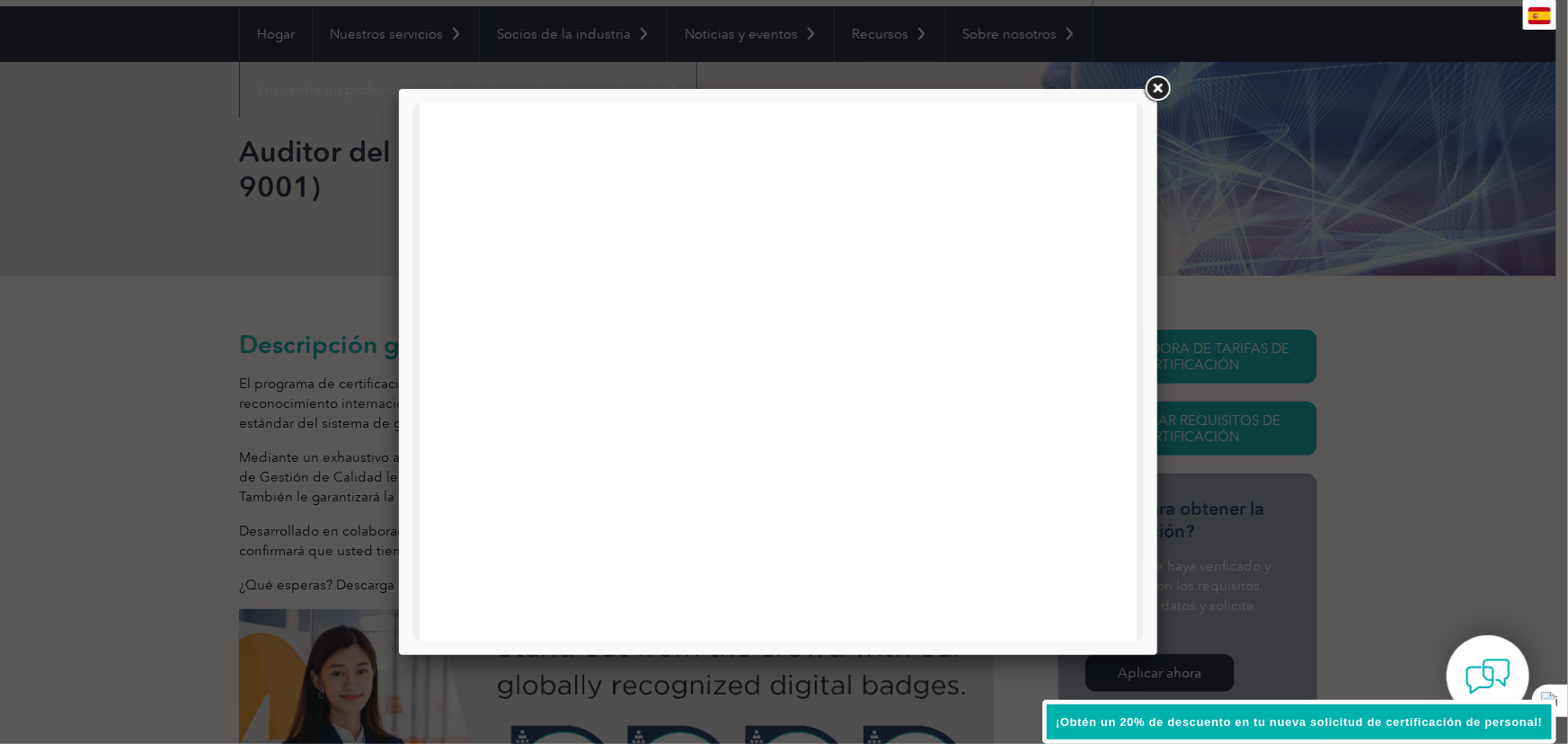
click at [1161, 84] on link at bounding box center [1157, 89] width 33 height 33
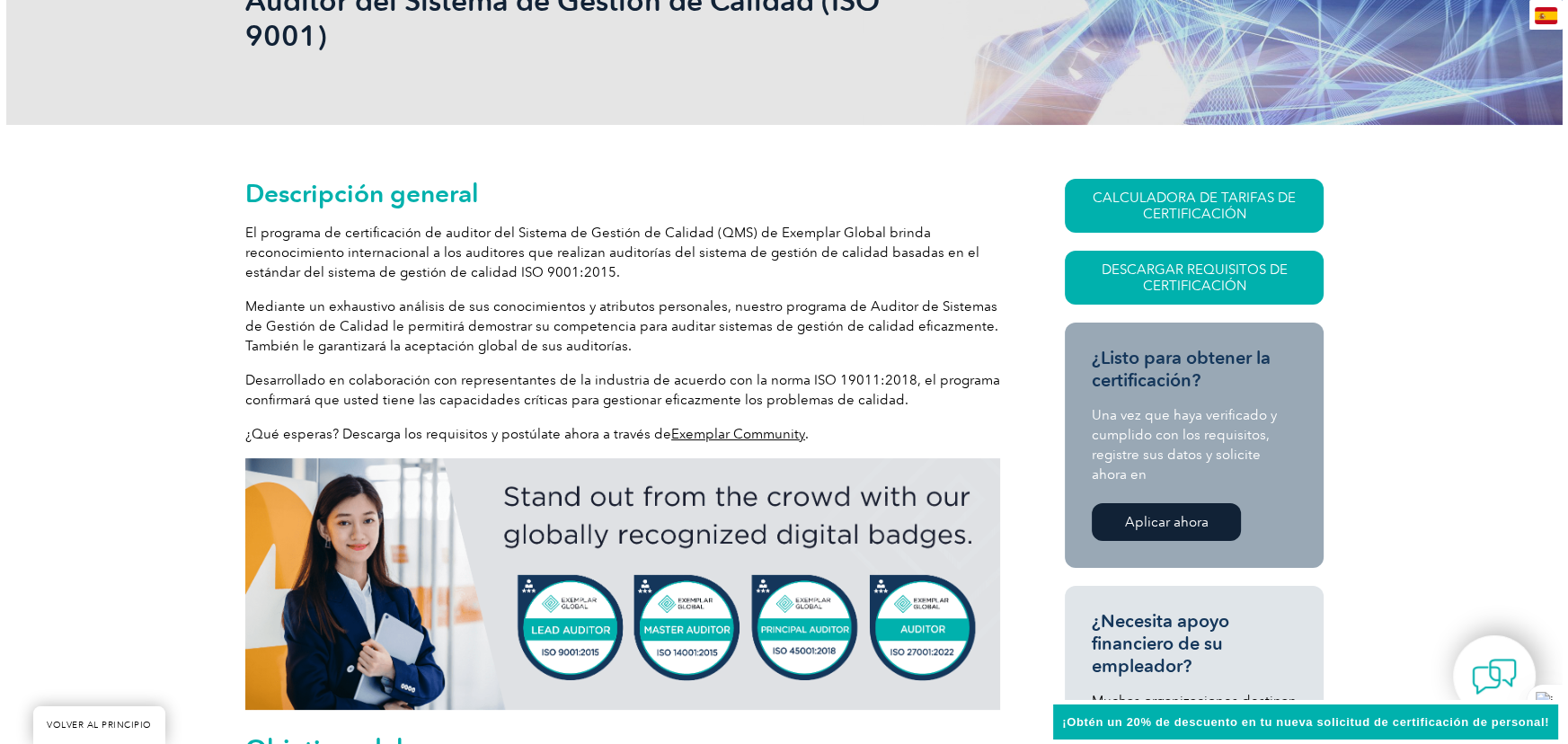
scroll to position [326, 0]
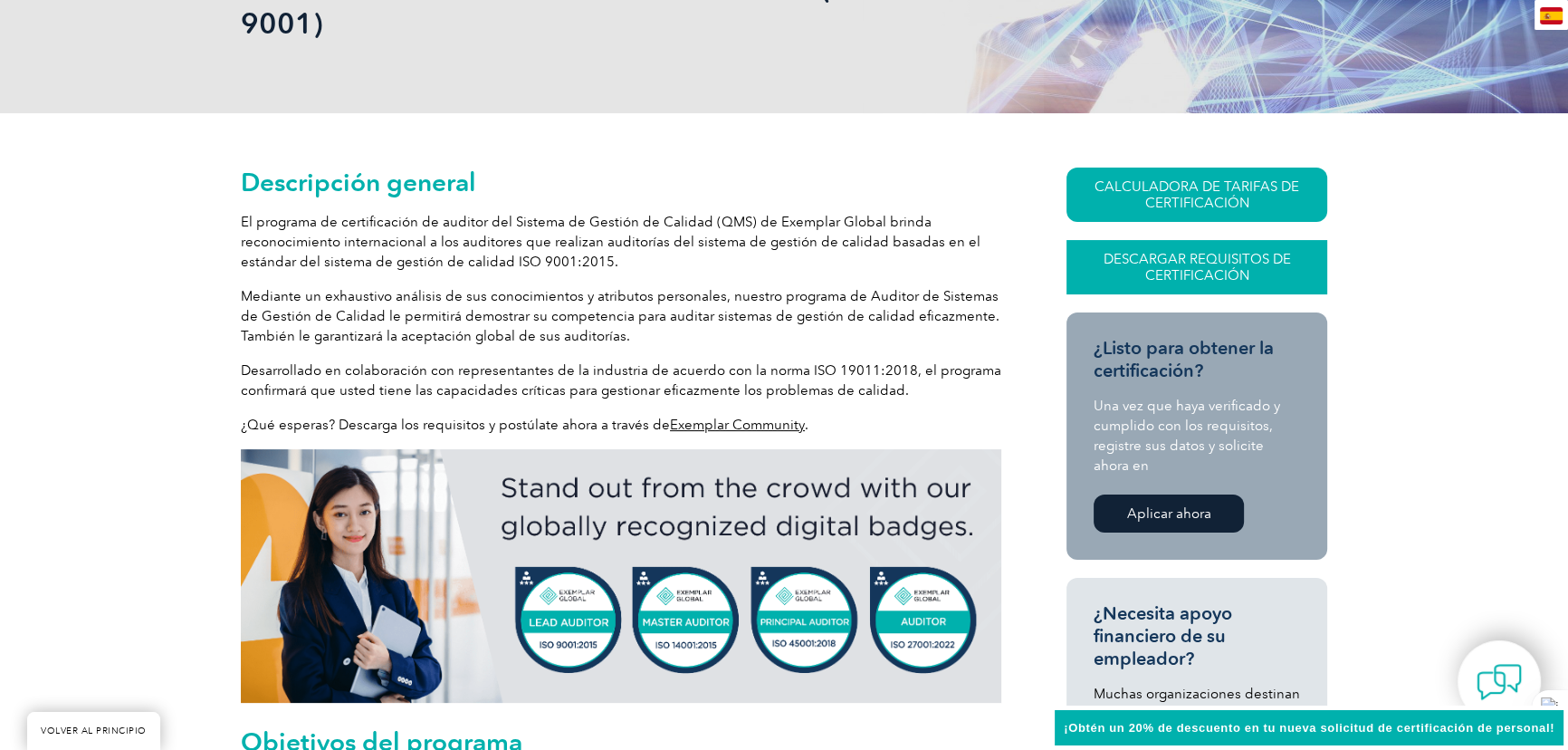
click at [1214, 264] on font "Descargar requisitos de certificación" at bounding box center [1197, 267] width 188 height 33
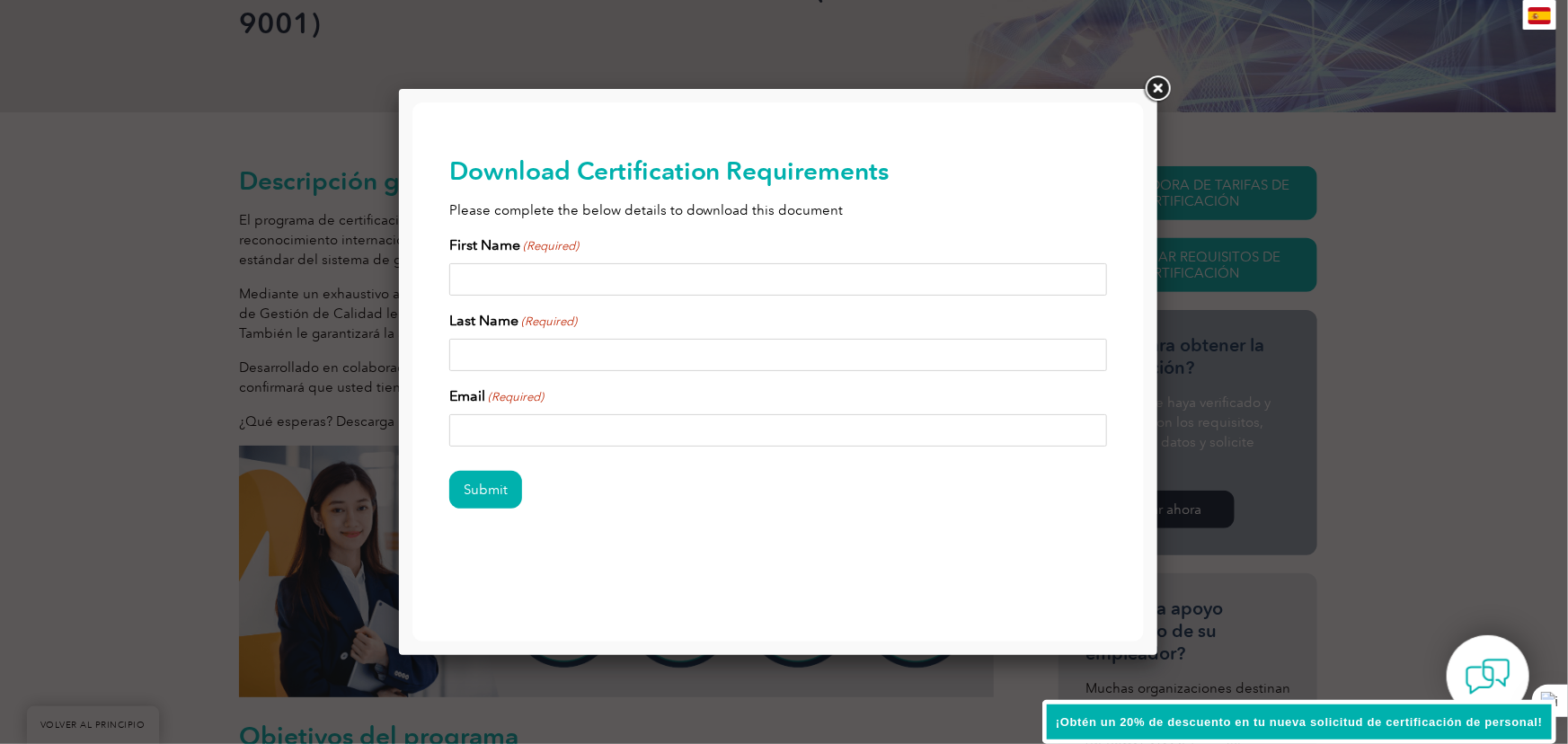
scroll to position [0, 0]
type input "Entregar"
click at [556, 286] on input "Nombre de pila (Requerido)" at bounding box center [777, 278] width 658 height 33
type input "Eduardo"
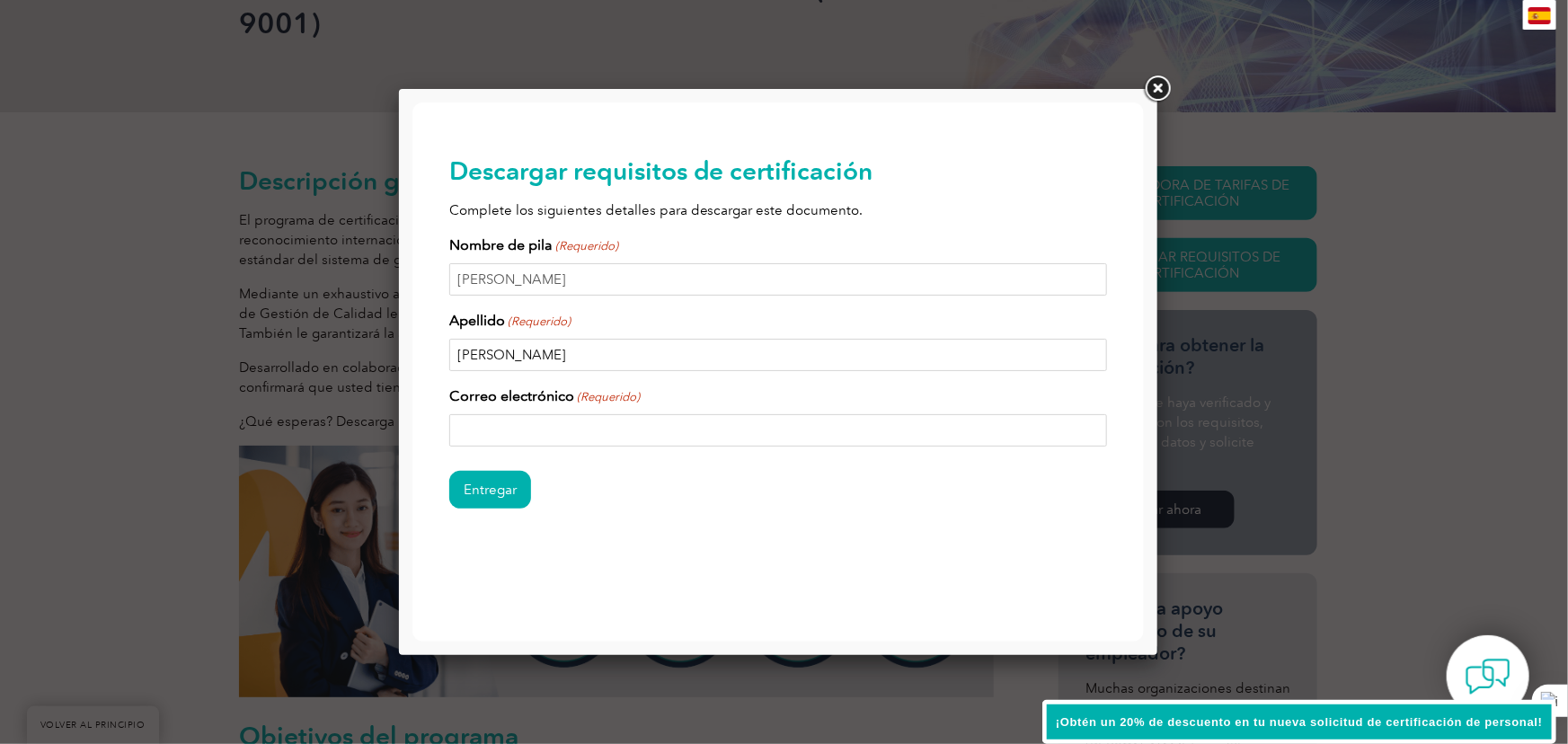
type input "Romero"
type input "jeromero79@hotmail.com"
click at [480, 492] on input "Entregar" at bounding box center [489, 489] width 81 height 37
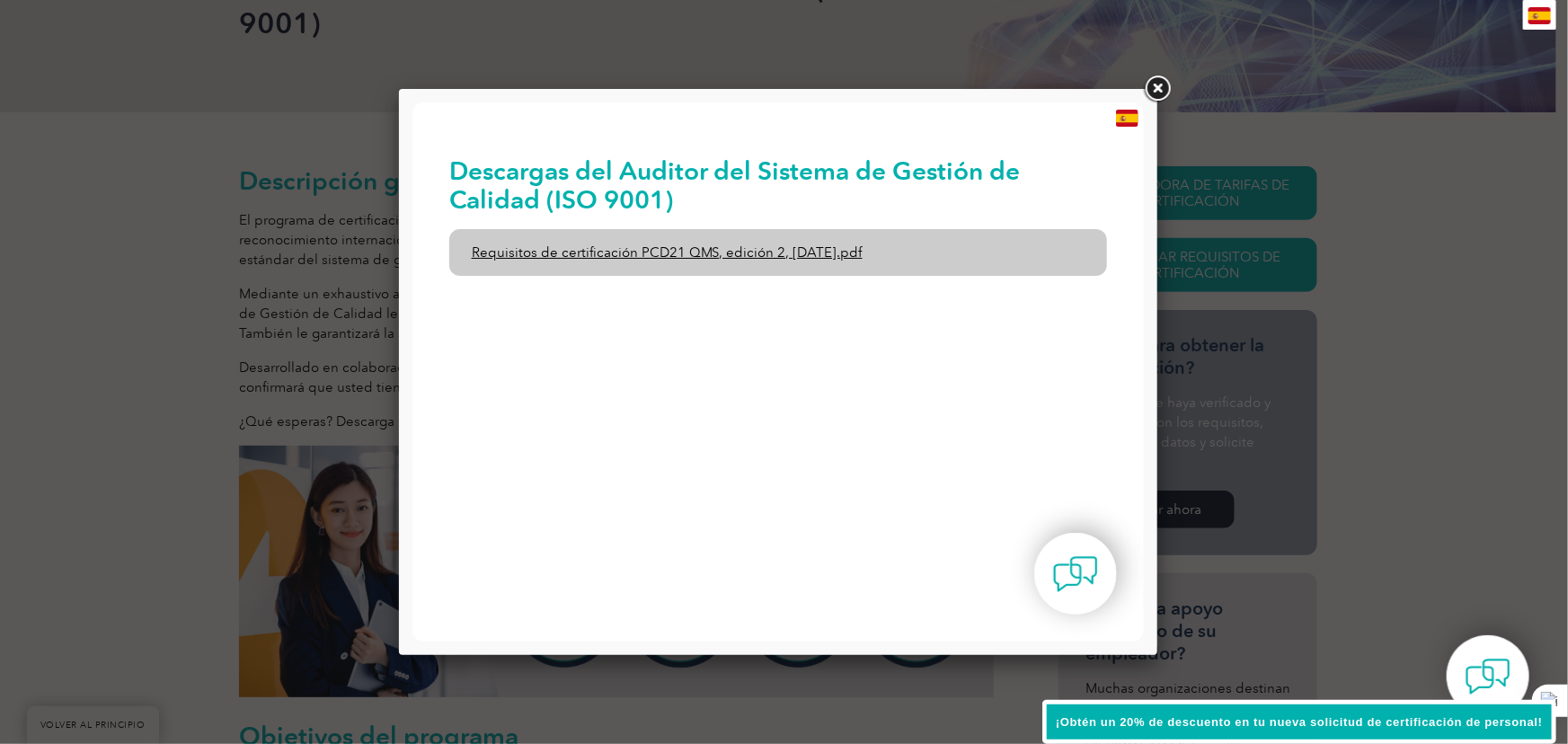
click at [776, 249] on font "Requisitos de certificación PCD21 QMS, edición 2, abril de 2022.pdf" at bounding box center [666, 251] width 391 height 16
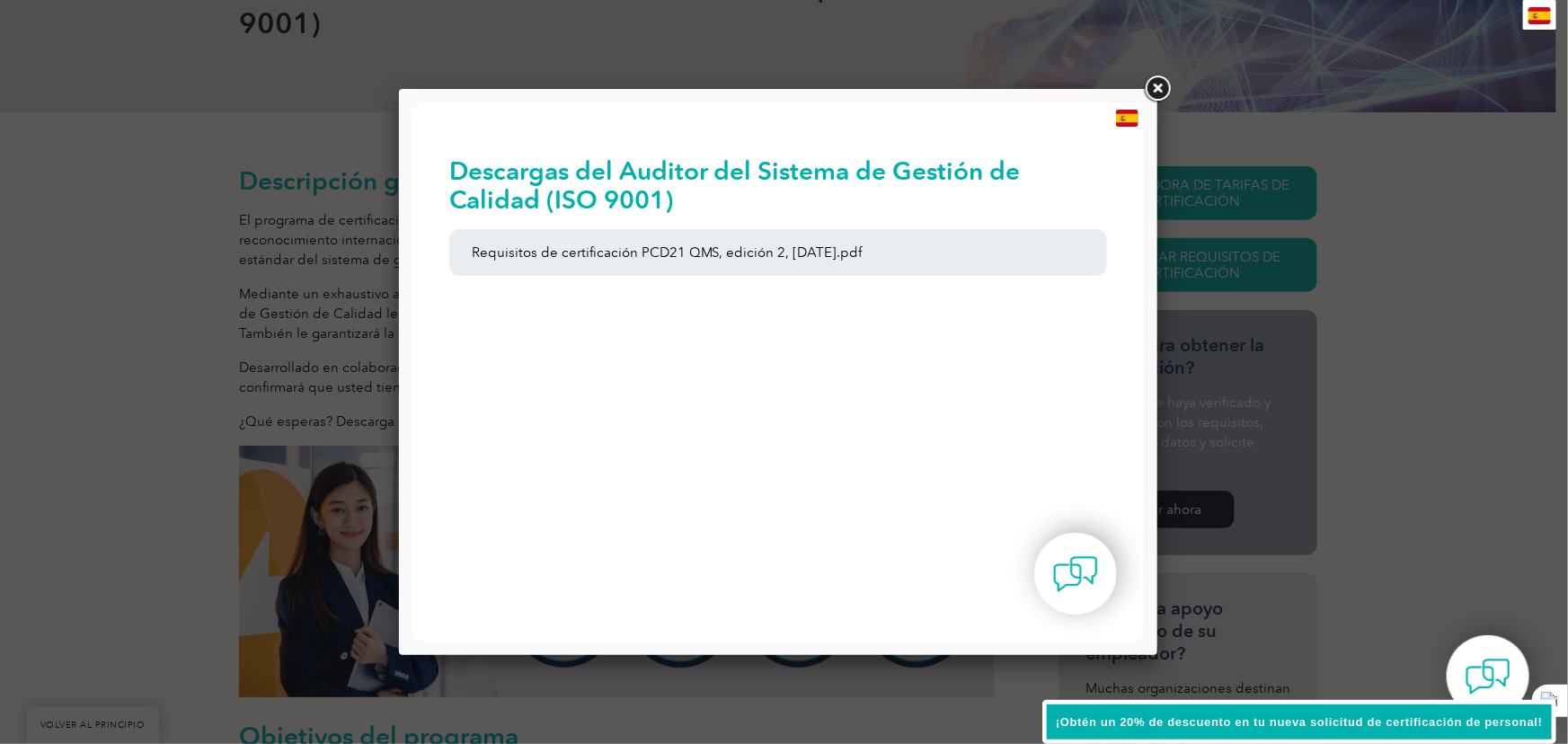
click at [1158, 92] on link at bounding box center [1157, 89] width 33 height 33
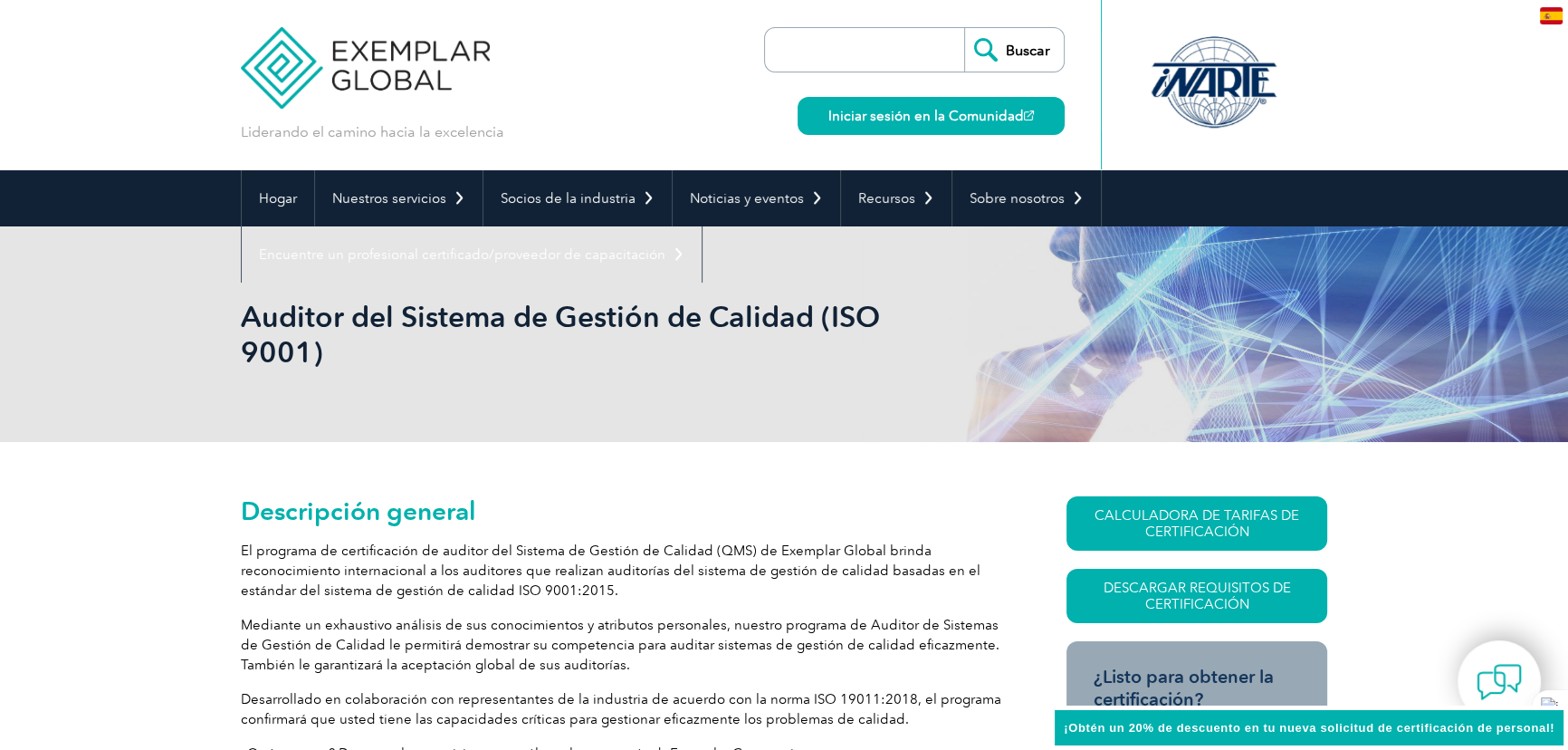
click at [274, 71] on img at bounding box center [365, 54] width 249 height 109
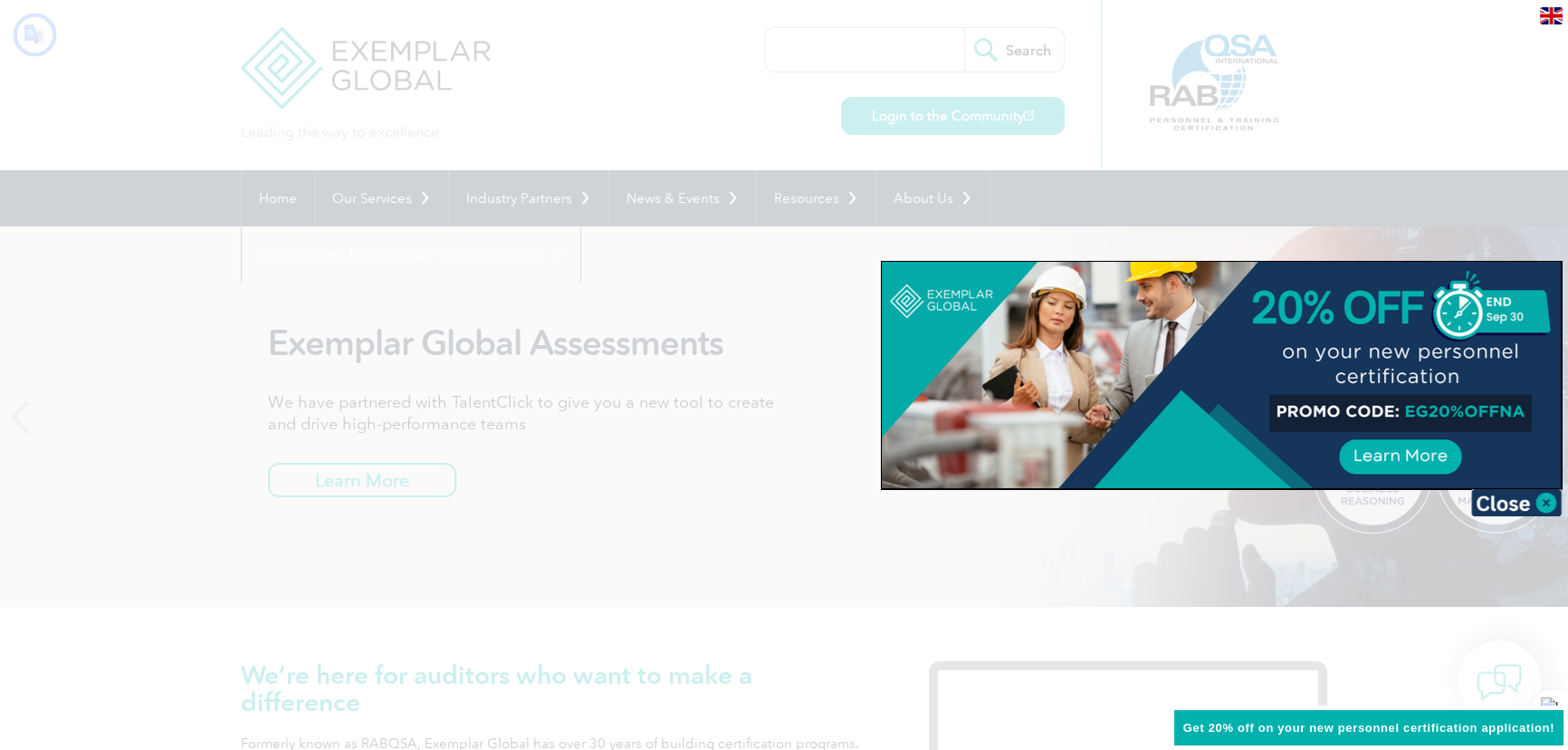
type input "Buscar"
click at [1547, 14] on img at bounding box center [1551, 16] width 23 height 17
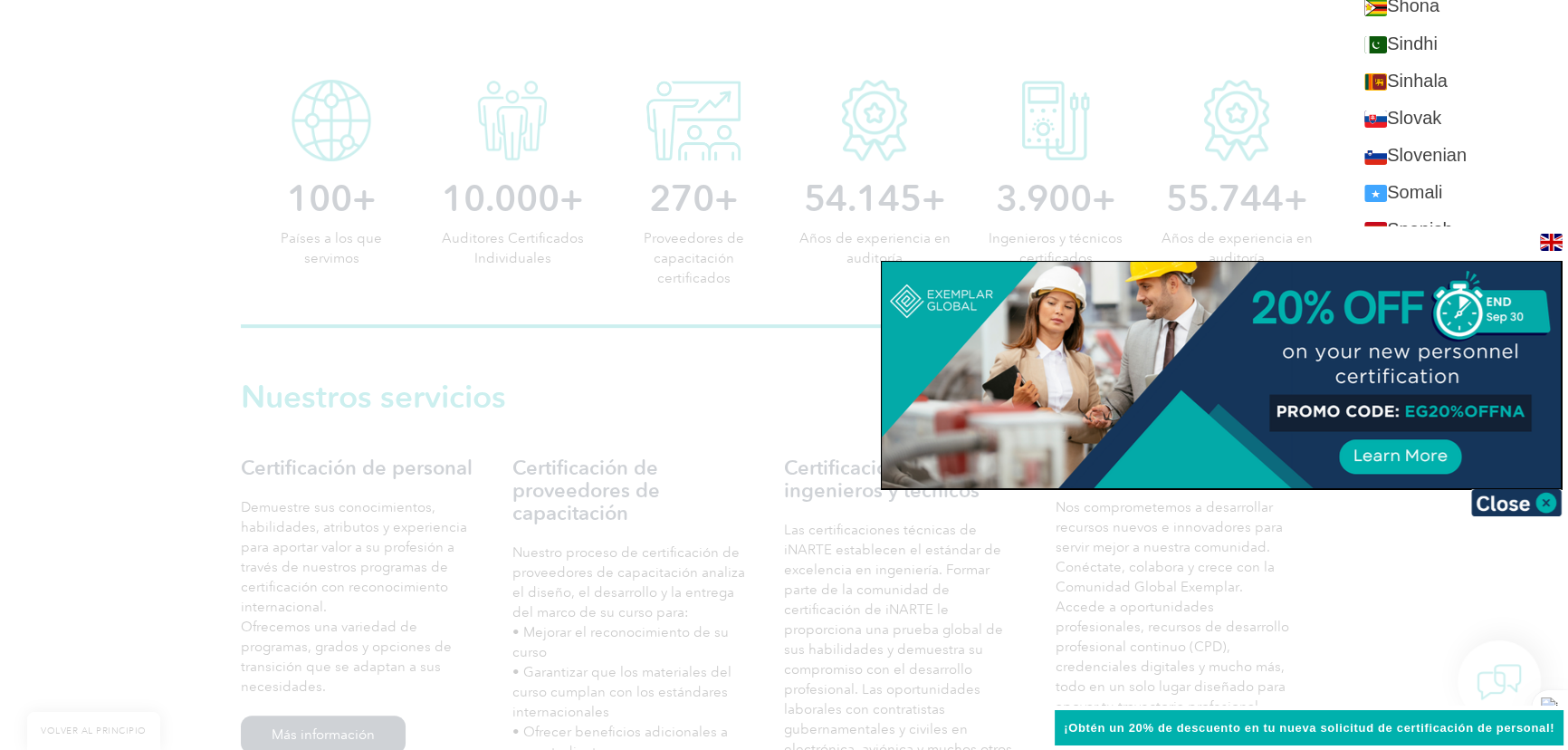
scroll to position [3035, 0]
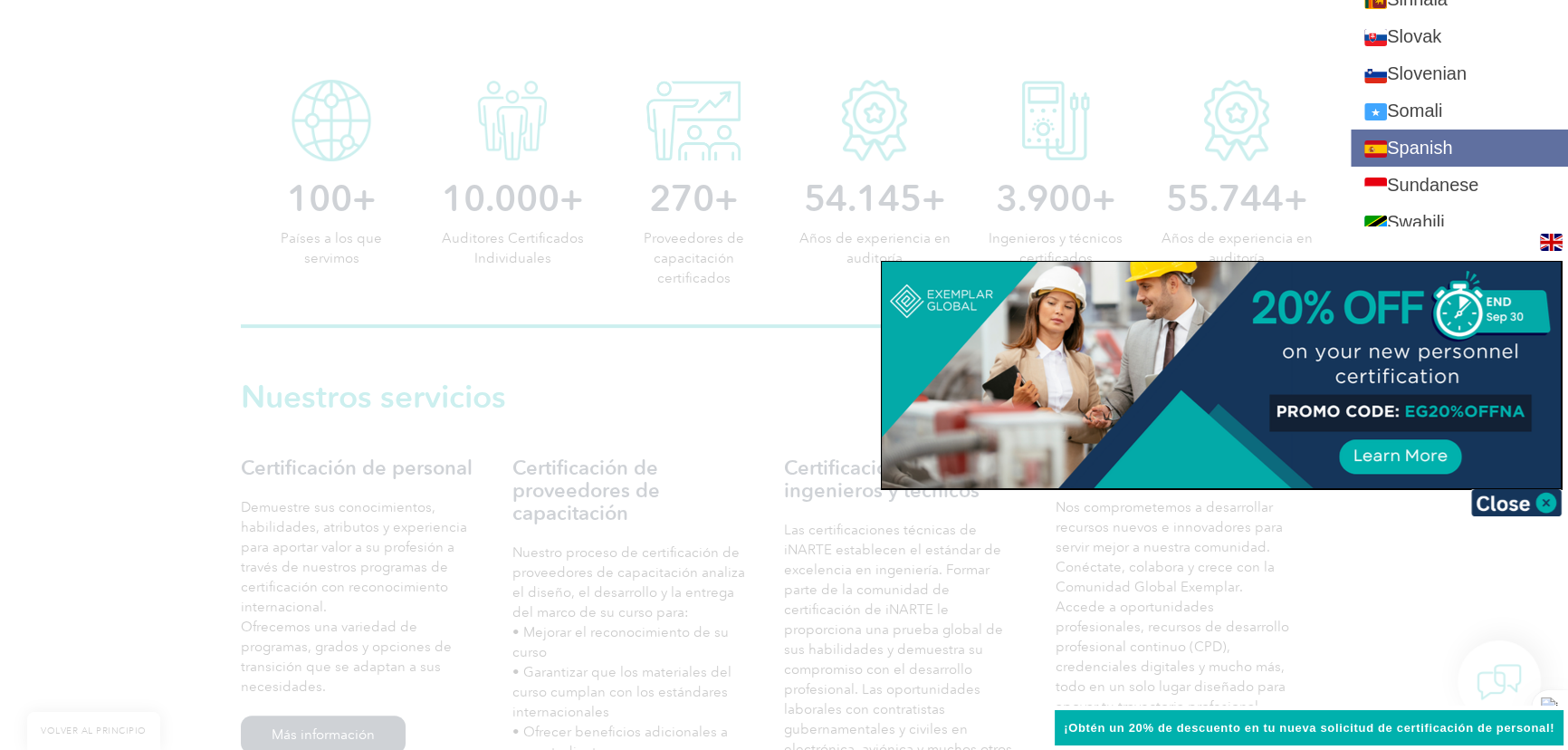
click at [1430, 129] on link "Spanish" at bounding box center [1459, 147] width 217 height 37
type input "Search"
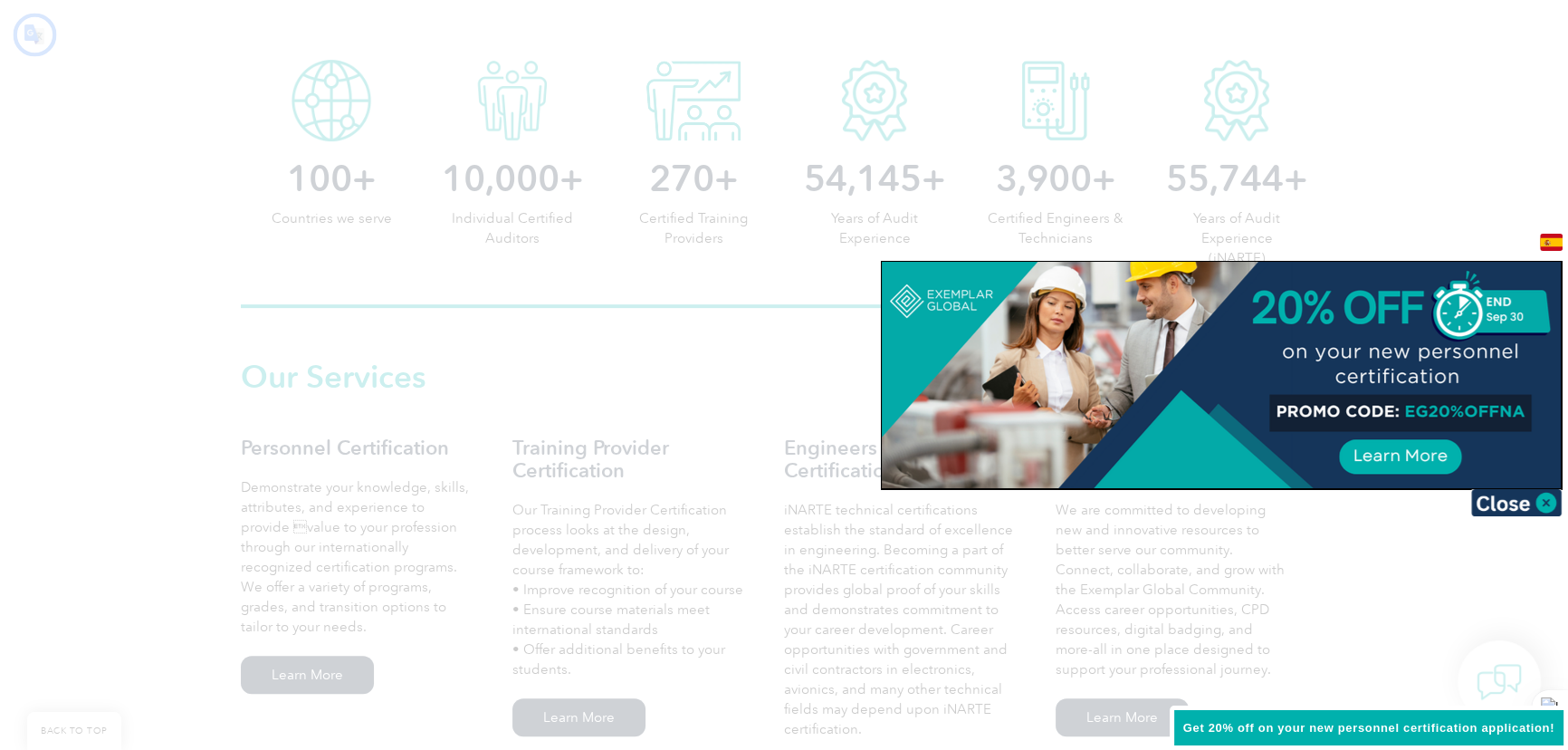
type input "Buscar"
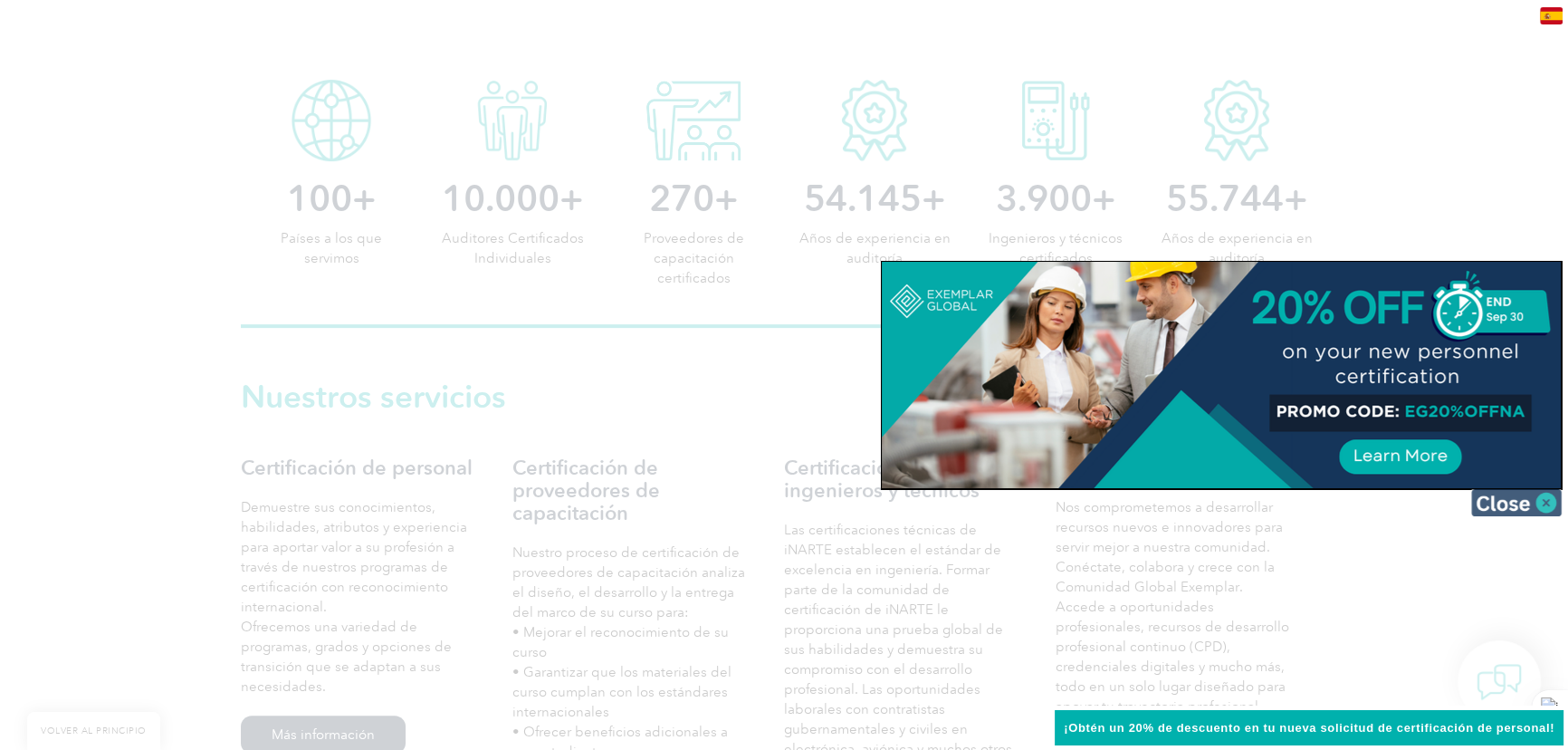
click at [1543, 502] on img at bounding box center [1516, 503] width 91 height 27
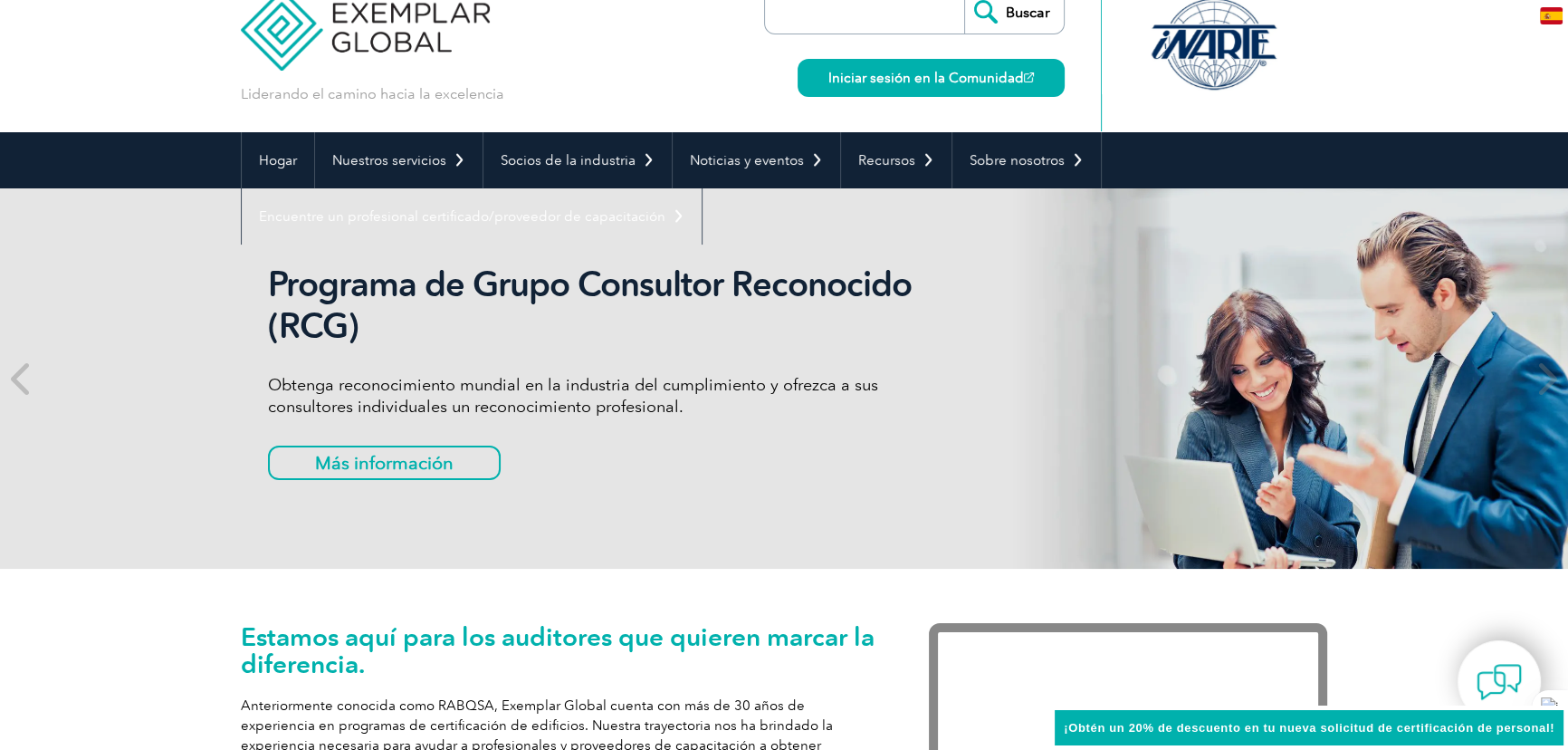
scroll to position [0, 0]
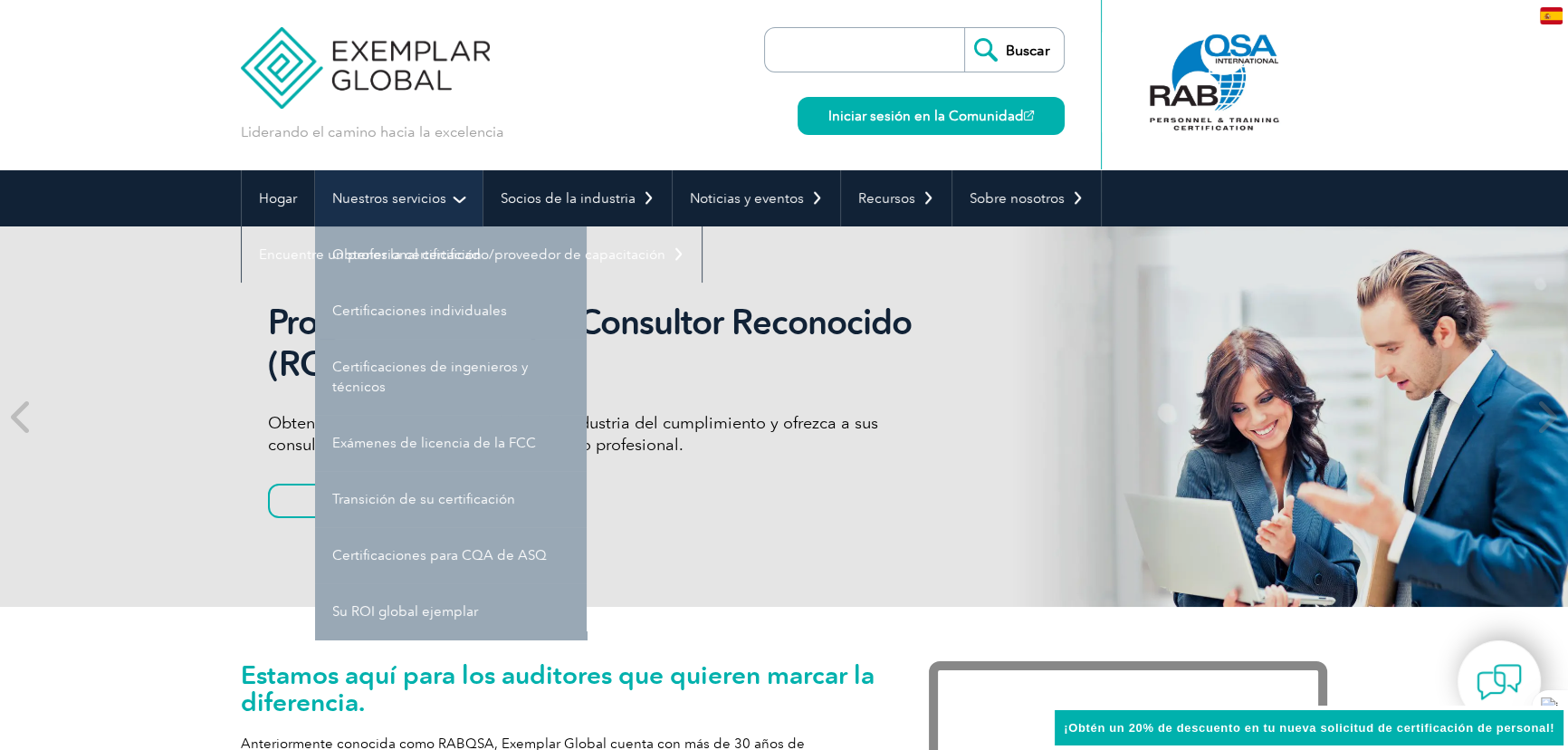
click at [458, 199] on link "Nuestros servicios" at bounding box center [398, 197] width 167 height 56
click at [415, 200] on font "Nuestros servicios" at bounding box center [389, 197] width 114 height 16
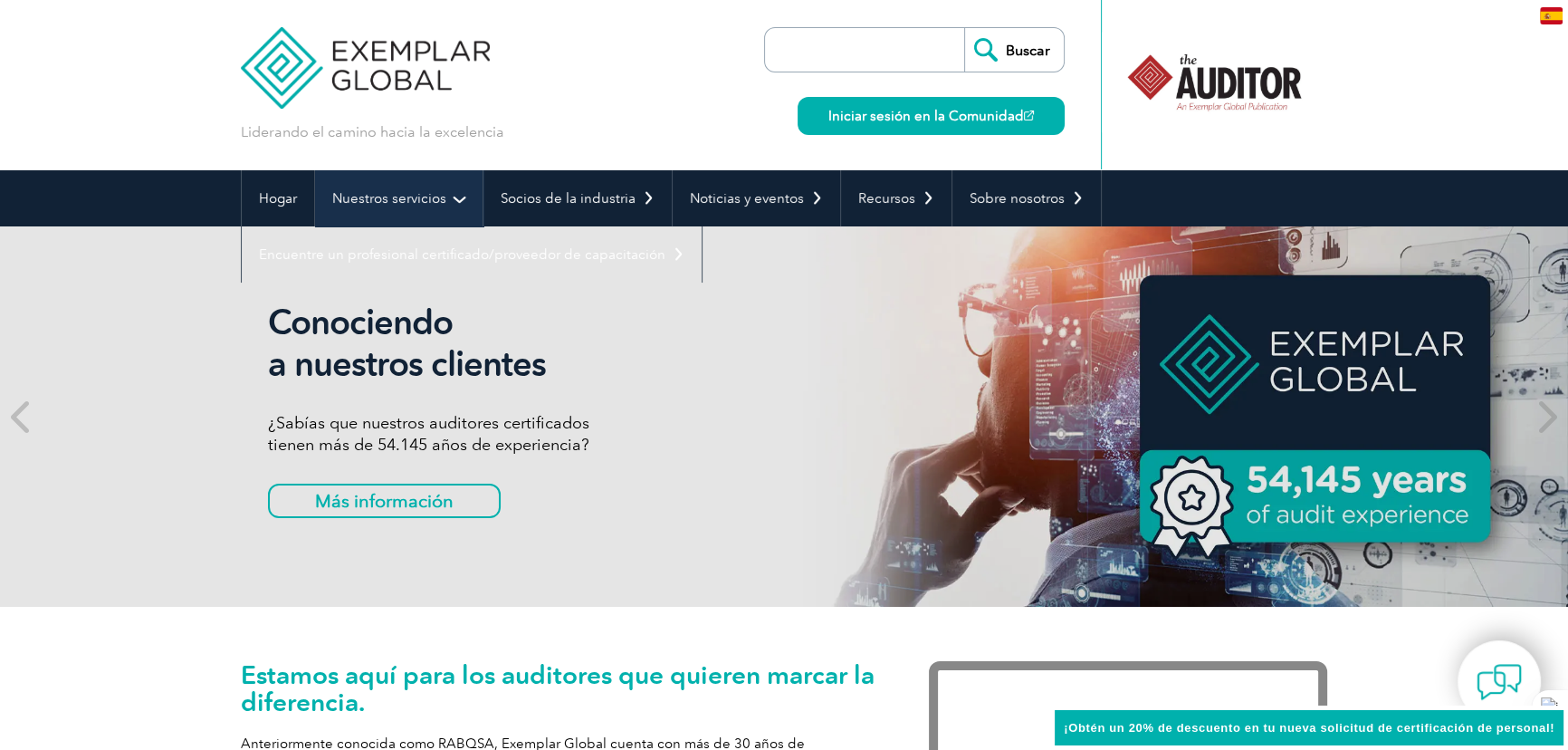
click at [456, 204] on link "Nuestros servicios" at bounding box center [398, 197] width 167 height 56
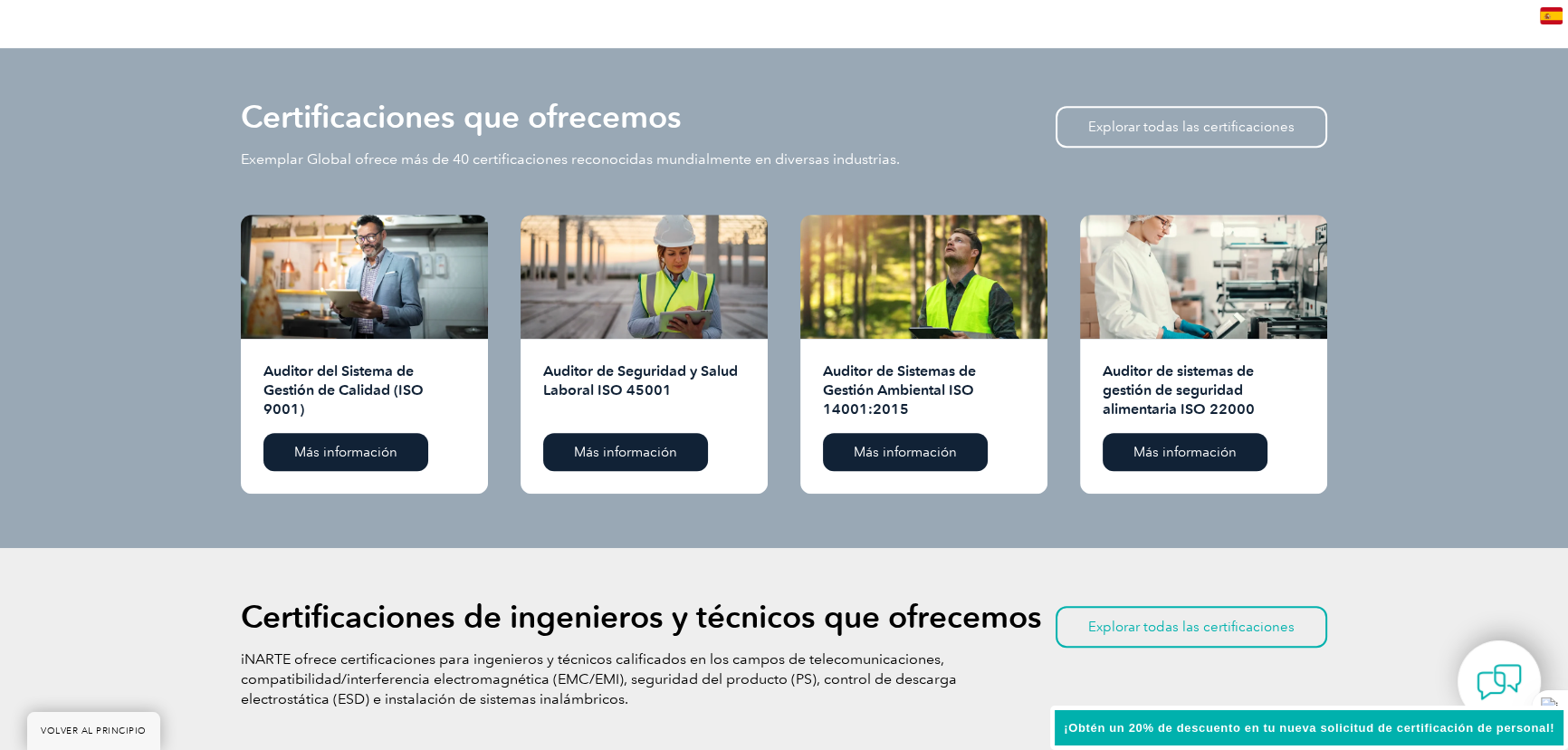
scroll to position [1812, 0]
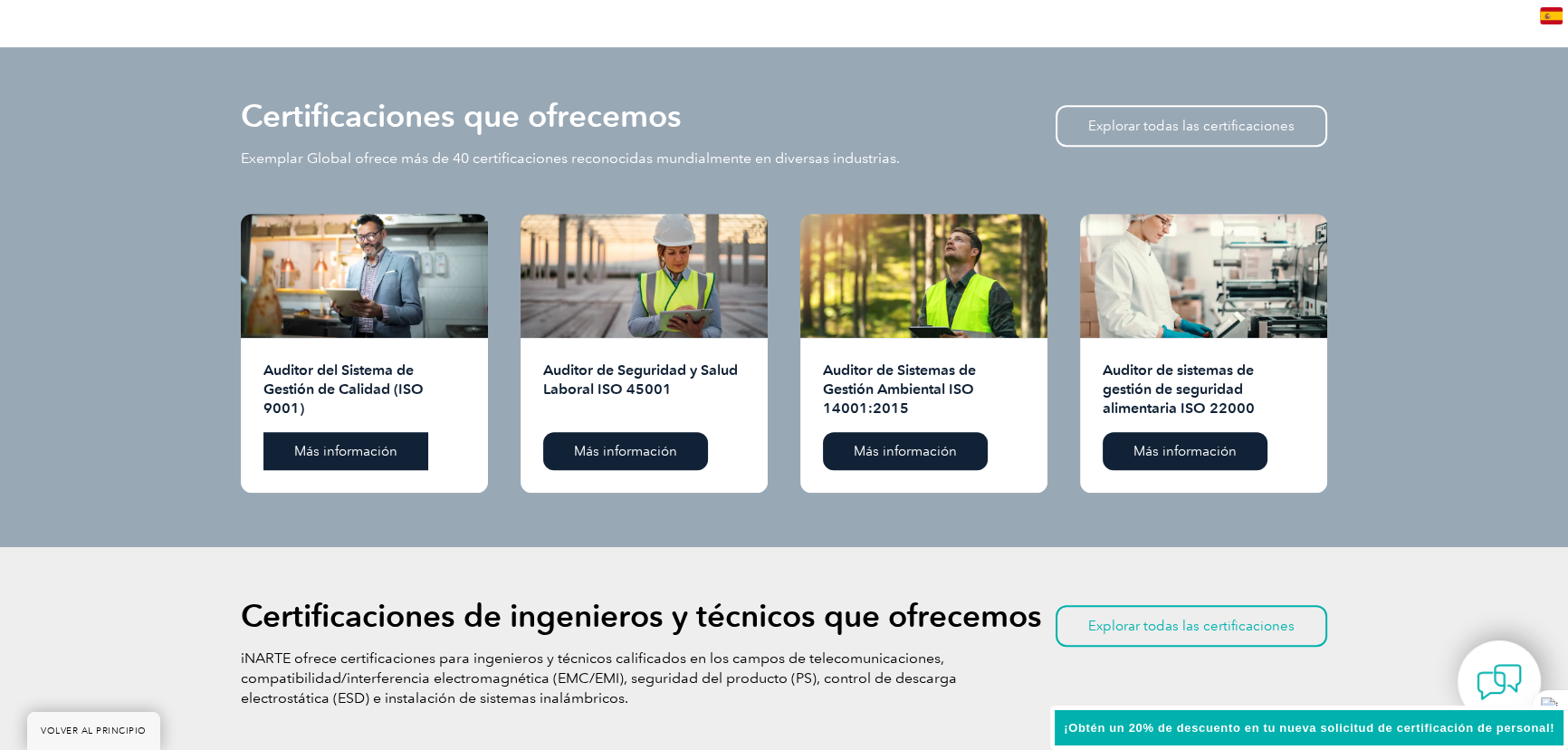
click at [346, 452] on font "Más información" at bounding box center [346, 451] width 103 height 16
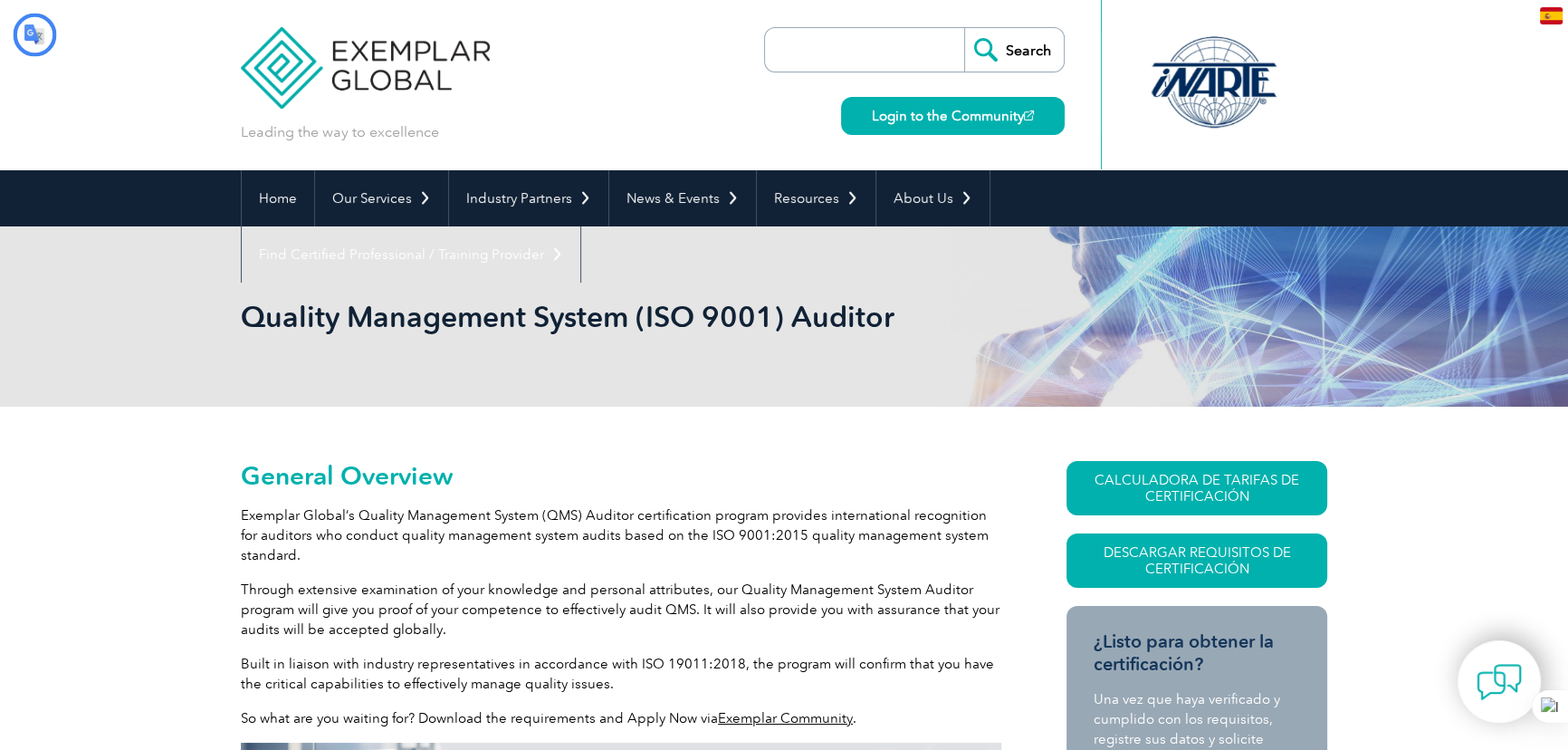
type input "Buscar"
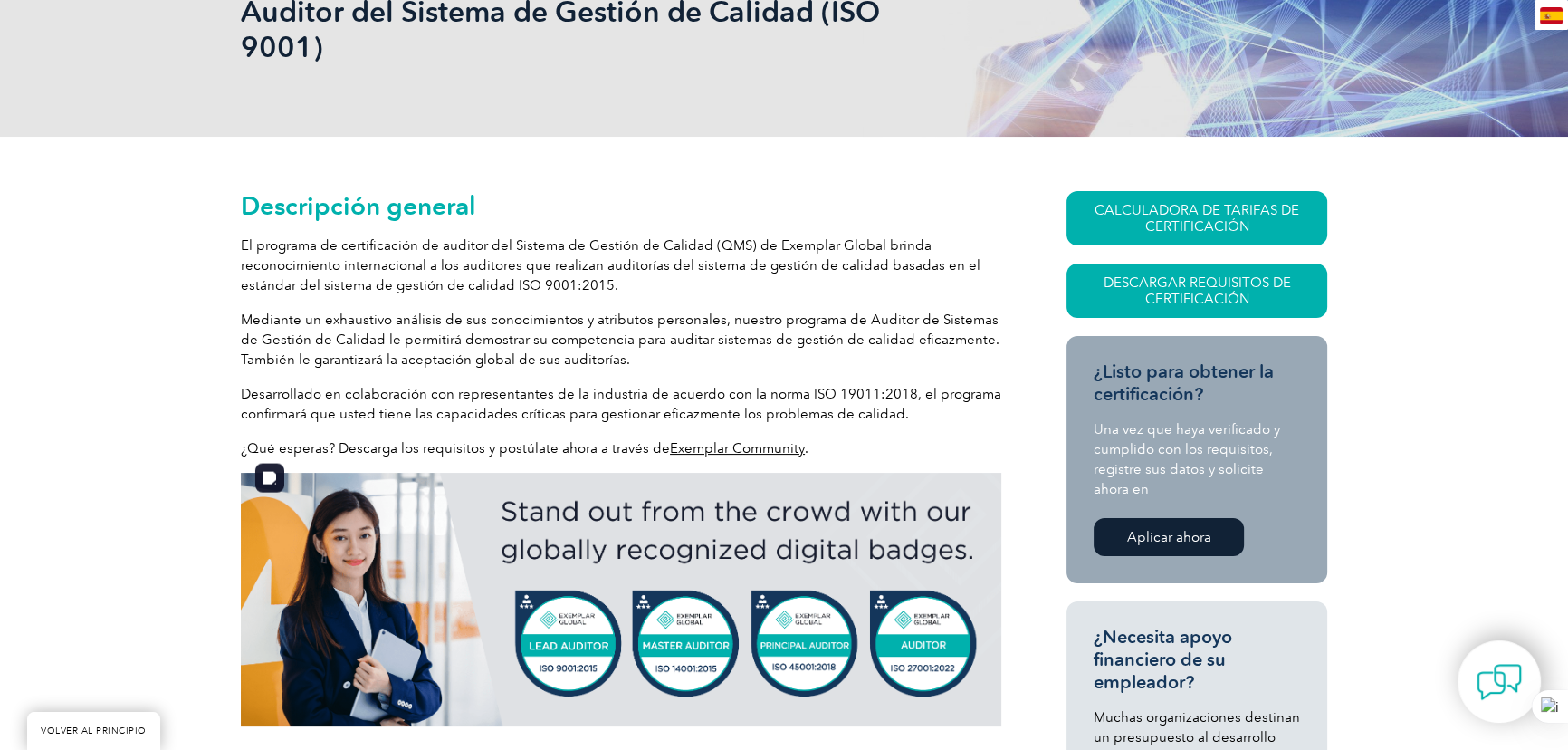
scroll to position [329, 0]
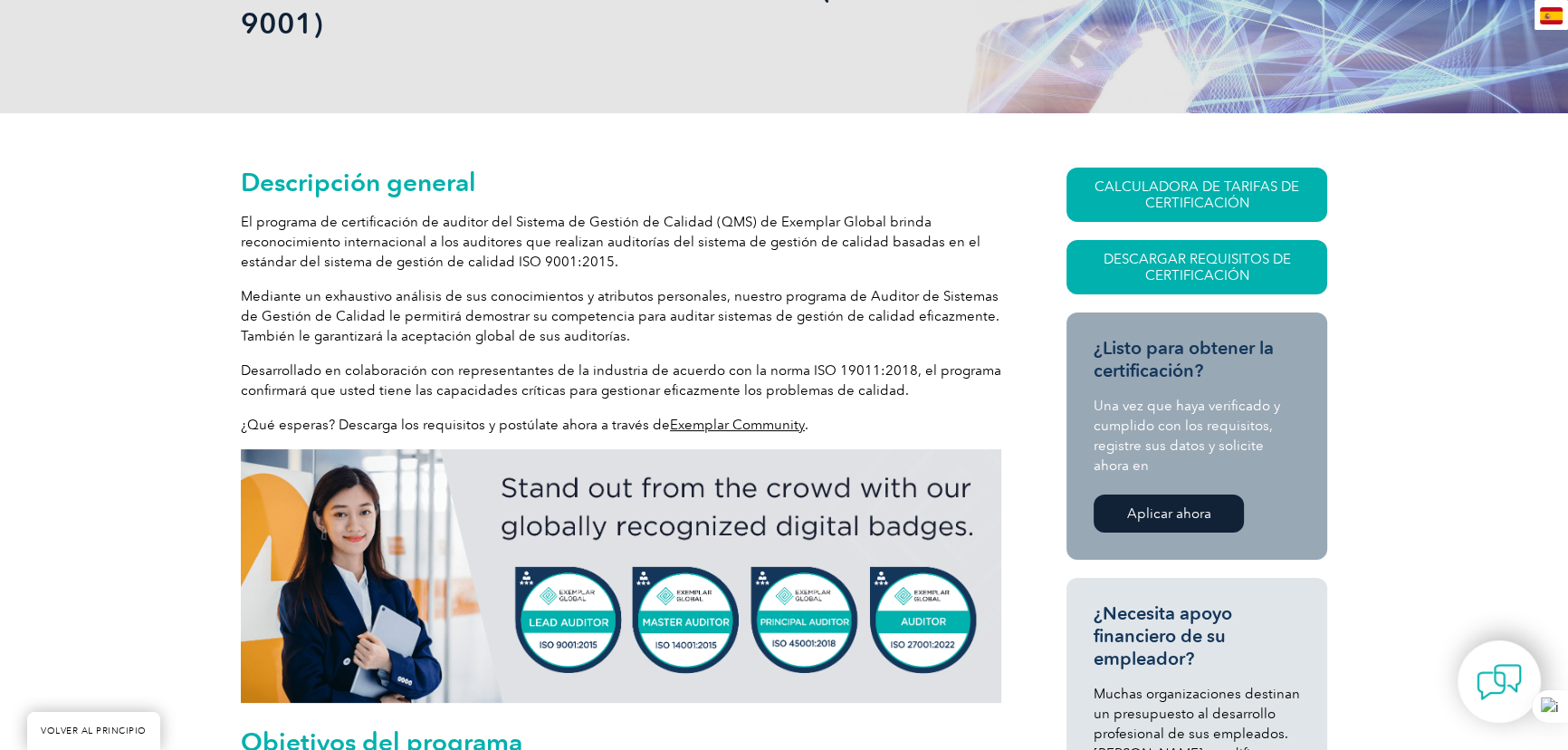
click at [730, 425] on font "Exemplar Community" at bounding box center [737, 424] width 135 height 16
